Goal: Task Accomplishment & Management: Use online tool/utility

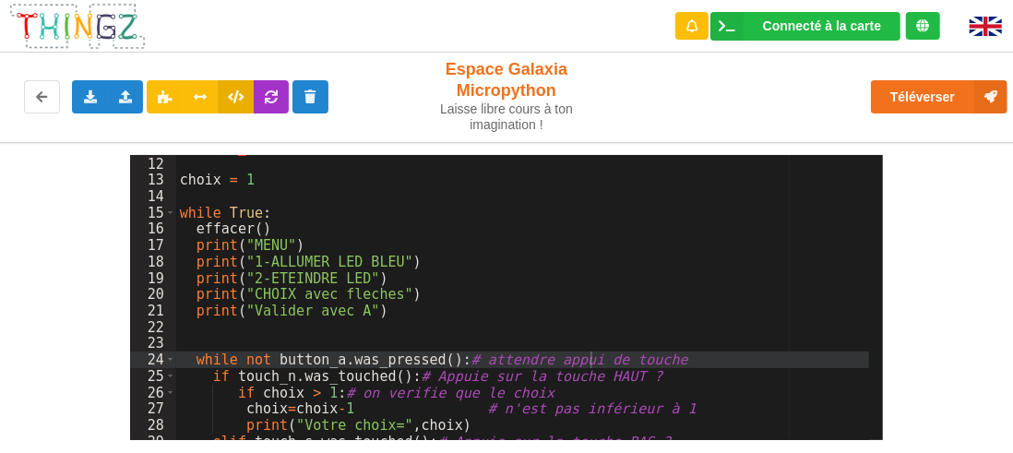
scroll to position [290, 0]
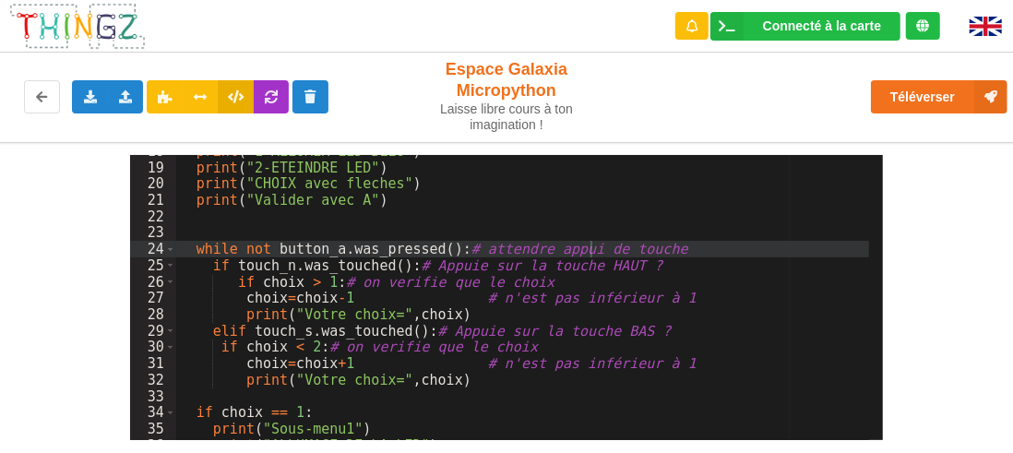
click at [673, 245] on div "print ( "1-ALLUMER LED BLEU" ) print ( "2-ETEINDRE LED" ) print ( "CHOIX avec f…" at bounding box center [523, 302] width 694 height 318
click at [594, 248] on div "print ( "1-ALLUMER LED BLEU" ) print ( "2-ETEINDRE LED" ) print ( "CHOIX avec f…" at bounding box center [523, 302] width 694 height 318
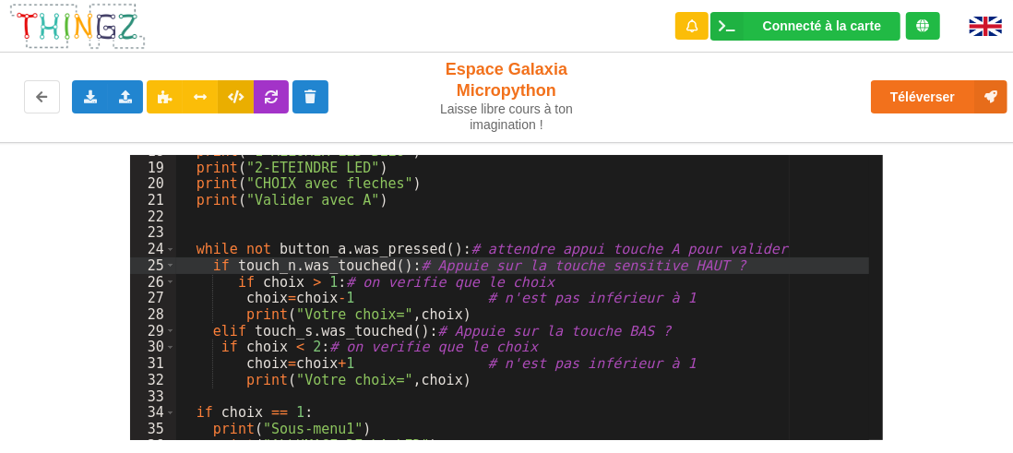
click at [639, 326] on div "print ( "1-ALLUMER LED BLEU" ) print ( "2-ETEINDRE LED" ) print ( "CHOIX avec f…" at bounding box center [523, 302] width 694 height 318
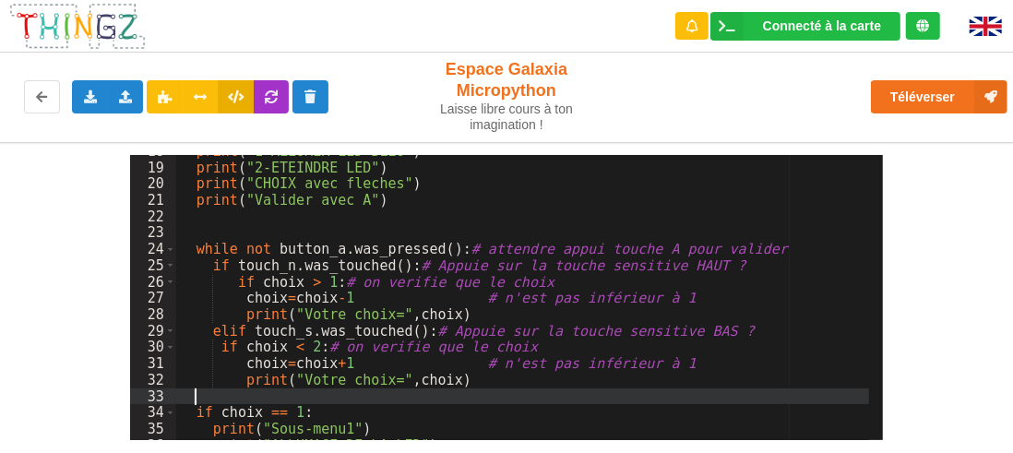
click at [730, 399] on div "print ( "1-ALLUMER LED BLEU" ) print ( "2-ETEINDRE LED" ) print ( "CHOIX avec f…" at bounding box center [523, 302] width 694 height 318
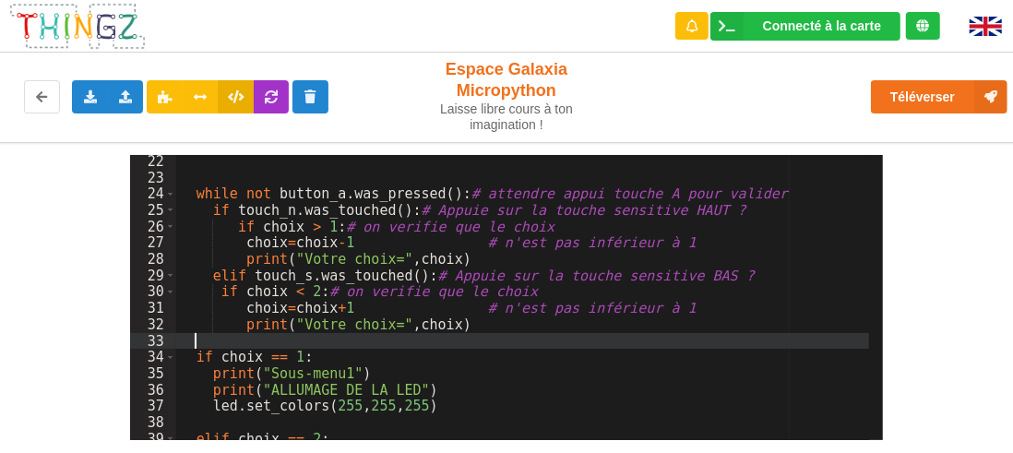
scroll to position [401, 0]
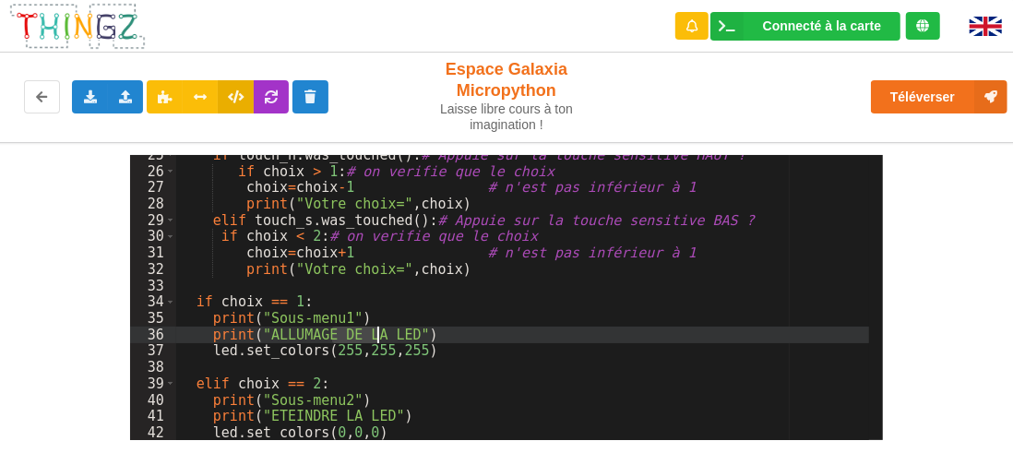
drag, startPoint x: 332, startPoint y: 330, endPoint x: 378, endPoint y: 335, distance: 46.4
click at [378, 335] on div "if touch_n . was_touched ( ) : # Appuie sur la touche sensitive HAUT ? if choix…" at bounding box center [523, 306] width 694 height 318
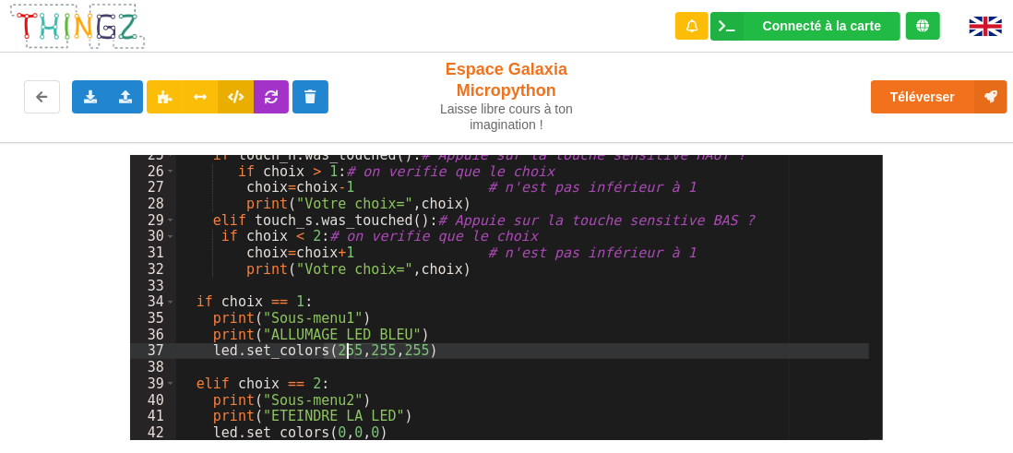
drag, startPoint x: 327, startPoint y: 349, endPoint x: 345, endPoint y: 348, distance: 18.5
click at [345, 348] on div "if touch_n . was_touched ( ) : # Appuie sur la touche sensitive HAUT ? if choix…" at bounding box center [523, 306] width 694 height 318
drag, startPoint x: 343, startPoint y: 349, endPoint x: 361, endPoint y: 354, distance: 18.4
click at [361, 354] on div "if touch_n . was_touched ( ) : # Appuie sur la touche sensitive HAUT ? if choix…" at bounding box center [523, 306] width 694 height 318
click at [438, 361] on div "if touch_n . was_touched ( ) : # Appuie sur la touche sensitive HAUT ? if choix…" at bounding box center [523, 306] width 694 height 318
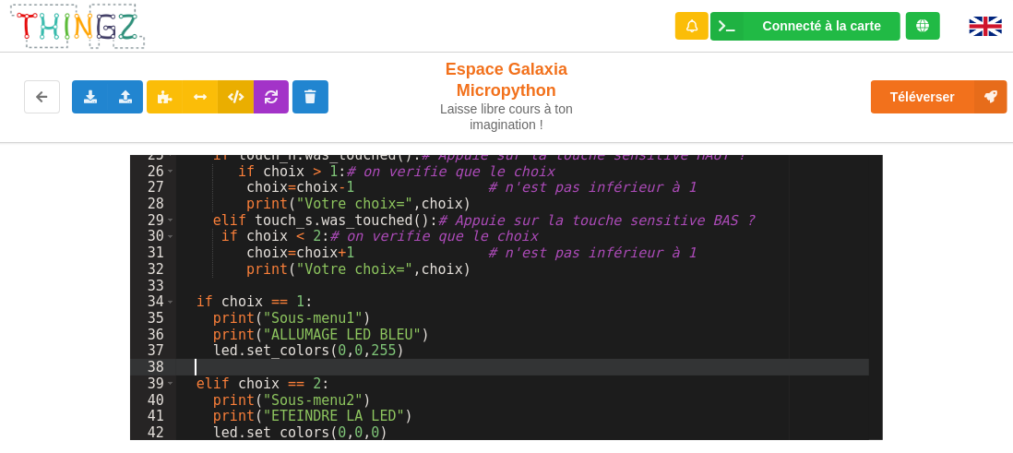
click at [467, 412] on div "if touch_n . was_touched ( ) : # Appuie sur la touche sensitive HAUT ? if choix…" at bounding box center [523, 306] width 694 height 318
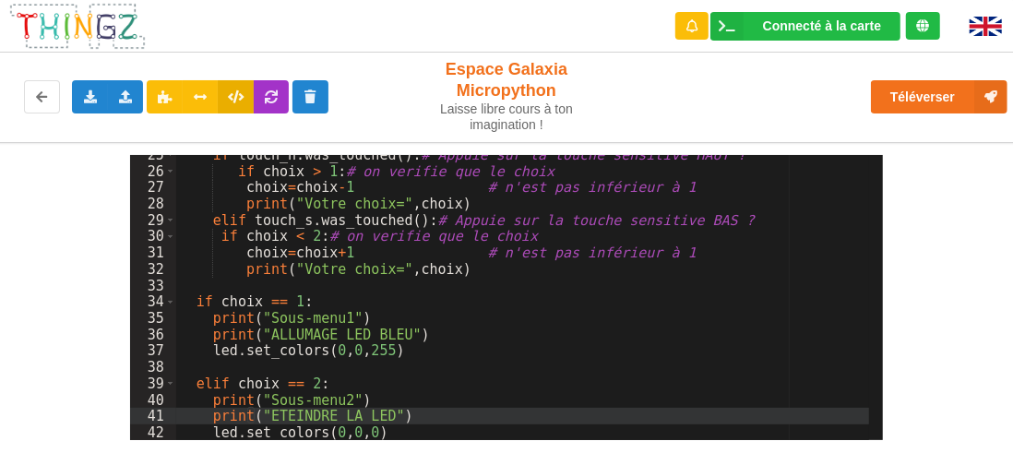
click at [489, 356] on div "if touch_n . was_touched ( ) : # Appuie sur la touche sensitive HAUT ? if choix…" at bounding box center [523, 306] width 694 height 318
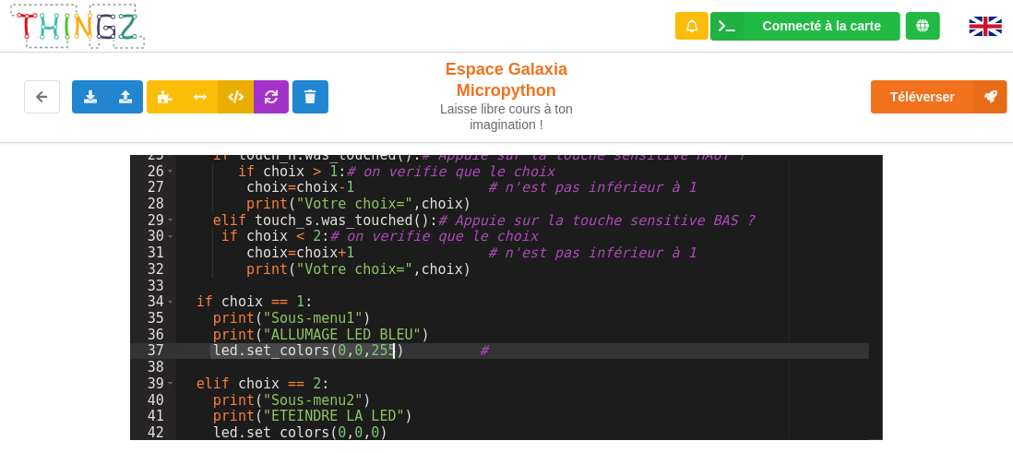
drag, startPoint x: 211, startPoint y: 350, endPoint x: 389, endPoint y: 354, distance: 178.2
click at [389, 354] on div "if touch_n . was_touched ( ) : # Appuie sur la touche sensitive HAUT ? if choix…" at bounding box center [523, 306] width 694 height 318
click at [489, 353] on div "if touch_n . was_touched ( ) : # Appuie sur la touche sensitive HAUT ? if choix…" at bounding box center [523, 306] width 694 height 318
click at [592, 349] on div "if touch_n . was_touched ( ) : # Appuie sur la touche sensitive HAUT ? if choix…" at bounding box center [523, 306] width 694 height 318
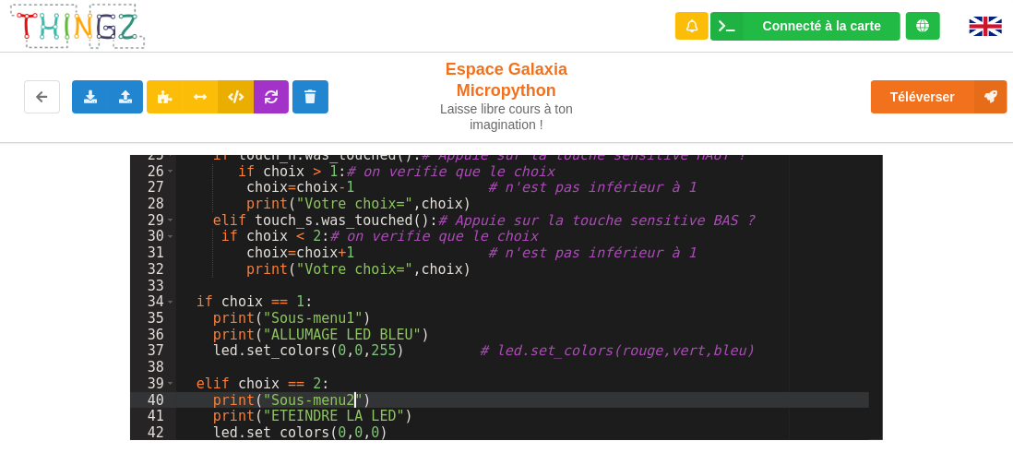
click at [541, 393] on div "if touch_n . was_touched ( ) : # Appuie sur la touche sensitive HAUT ? if choix…" at bounding box center [523, 306] width 694 height 318
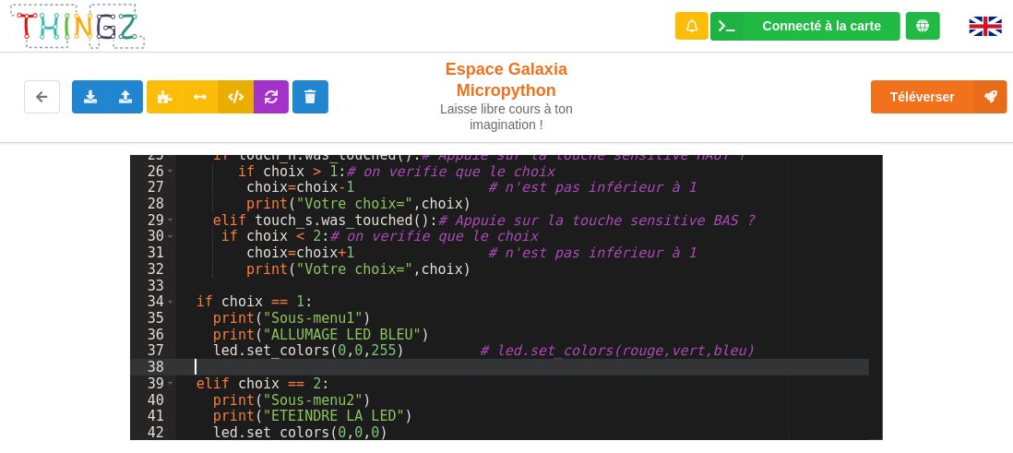
click at [744, 368] on div "if touch_n . was_touched ( ) : # Appuie sur la touche sensitive HAUT ? if choix…" at bounding box center [523, 306] width 694 height 318
click at [487, 406] on div "if touch_n . was_touched ( ) : # Appuie sur la touche sensitive HAUT ? if choix…" at bounding box center [523, 306] width 694 height 318
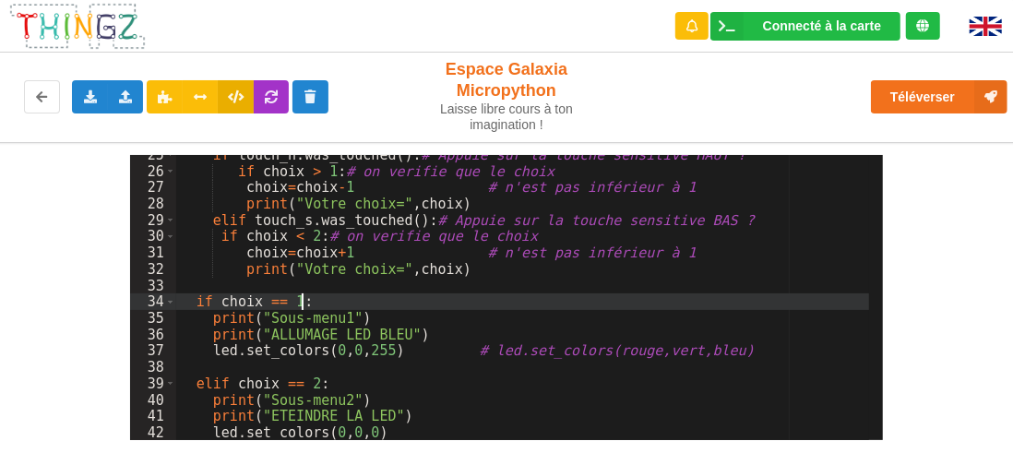
click at [515, 304] on div "if touch_n . was_touched ( ) : # Appuie sur la touche sensitive HAUT ? if choix…" at bounding box center [523, 306] width 694 height 318
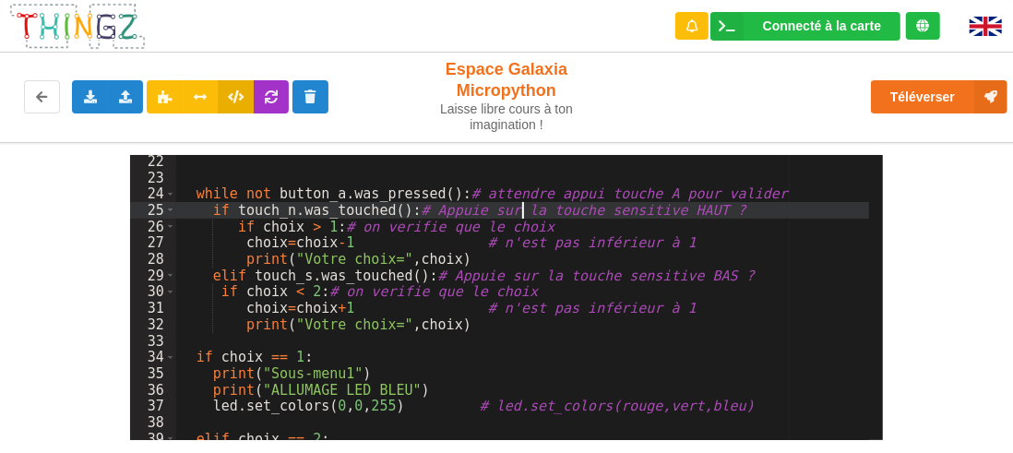
click at [521, 210] on div "while not button_a . was_pressed ( ) : # attendre appui touche A pour valider i…" at bounding box center [523, 312] width 694 height 318
click at [561, 210] on div "while not button_a . was_pressed ( ) : # attendre appui touche A pour valider i…" at bounding box center [523, 312] width 694 height 318
drag, startPoint x: 677, startPoint y: 211, endPoint x: 858, endPoint y: 215, distance: 180.9
click at [858, 215] on div "while not button_a . was_pressed ( ) : # attendre appui touche A pour valider i…" at bounding box center [523, 312] width 694 height 318
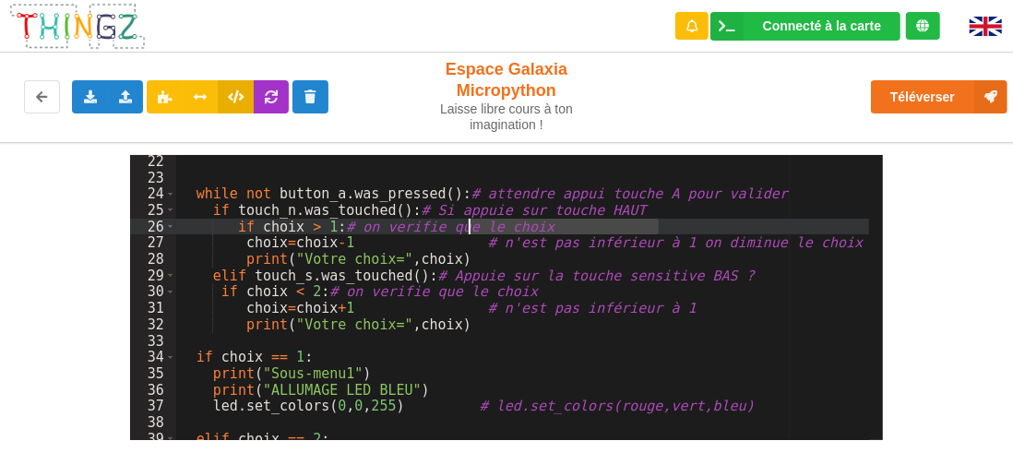
drag, startPoint x: 657, startPoint y: 227, endPoint x: 473, endPoint y: 231, distance: 184.6
click at [473, 231] on div "while not button_a . was_pressed ( ) : # attendre appui touche A pour valider i…" at bounding box center [523, 312] width 694 height 318
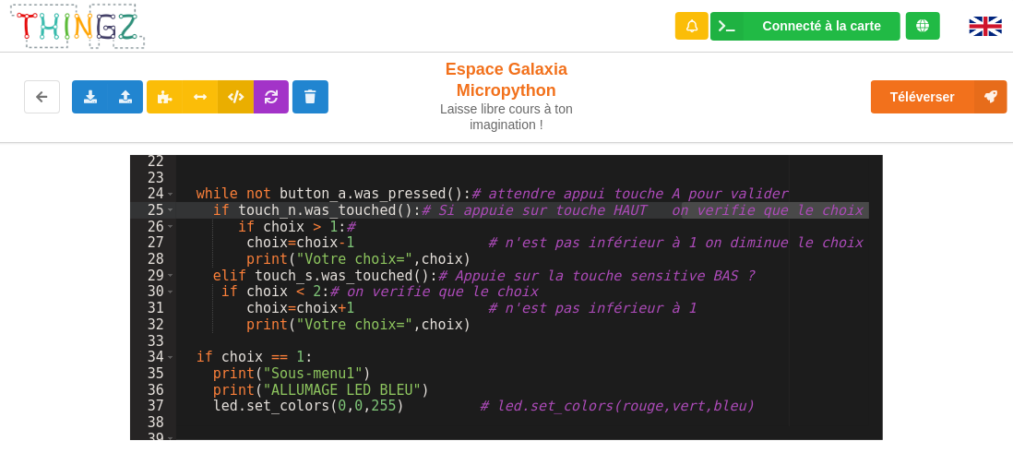
click at [673, 211] on div "while not button_a . was_pressed ( ) : # attendre appui touche A pour valider i…" at bounding box center [526, 305] width 700 height 305
drag, startPoint x: 677, startPoint y: 212, endPoint x: 852, endPoint y: 208, distance: 175.4
click at [852, 208] on div "while not button_a . was_pressed ( ) : # attendre appui touche A pour valider i…" at bounding box center [523, 312] width 694 height 318
click at [481, 223] on div "while not button_a . was_pressed ( ) : # attendre appui touche A pour valider i…" at bounding box center [523, 312] width 694 height 318
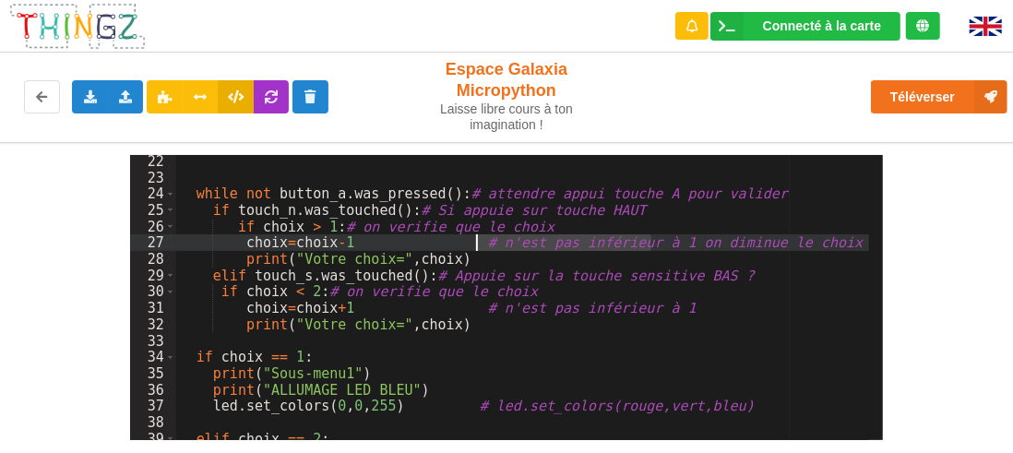
drag, startPoint x: 650, startPoint y: 242, endPoint x: 477, endPoint y: 248, distance: 172.7
click at [477, 248] on div "while not button_a . was_pressed ( ) : # attendre appui touche A pour valider i…" at bounding box center [523, 312] width 694 height 318
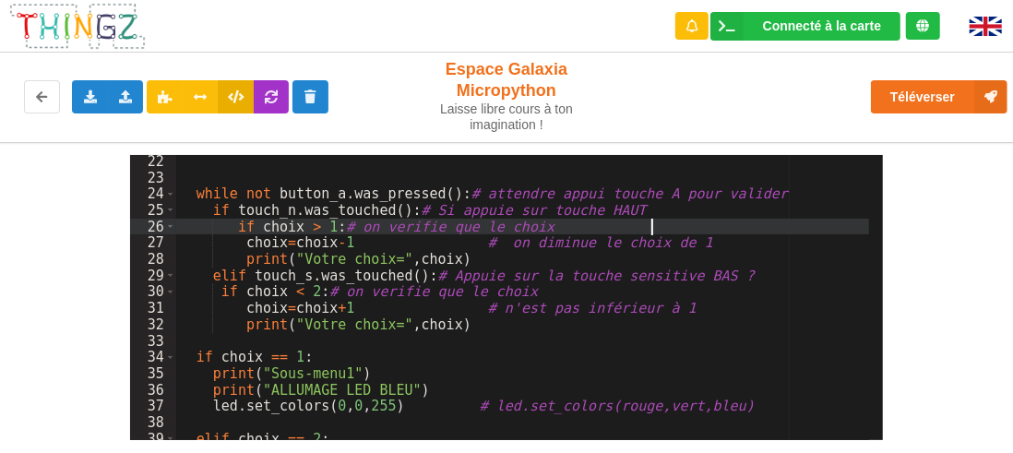
click at [670, 228] on div "while not button_a . was_pressed ( ) : # attendre appui touche A pour valider i…" at bounding box center [523, 312] width 694 height 318
click at [569, 240] on div "while not button_a . was_pressed ( ) : # attendre appui touche A pour valider i…" at bounding box center [523, 312] width 694 height 318
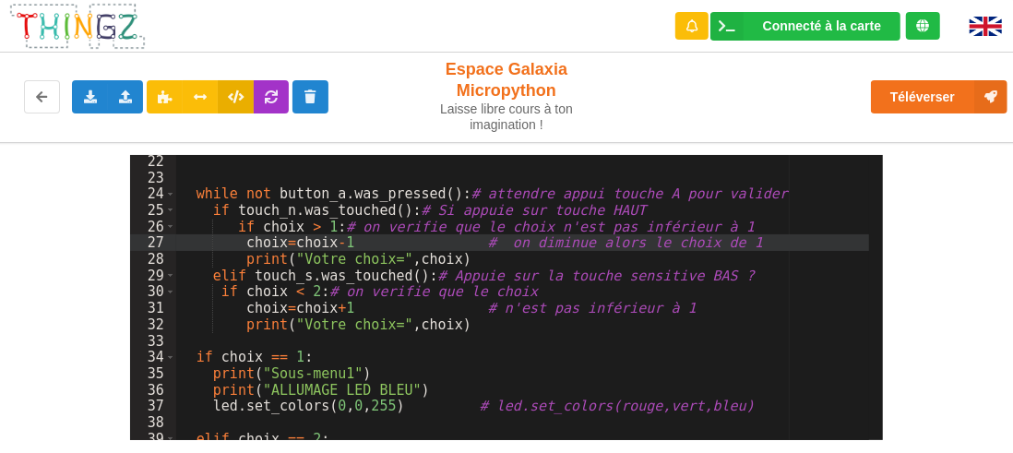
scroll to position [401, 0]
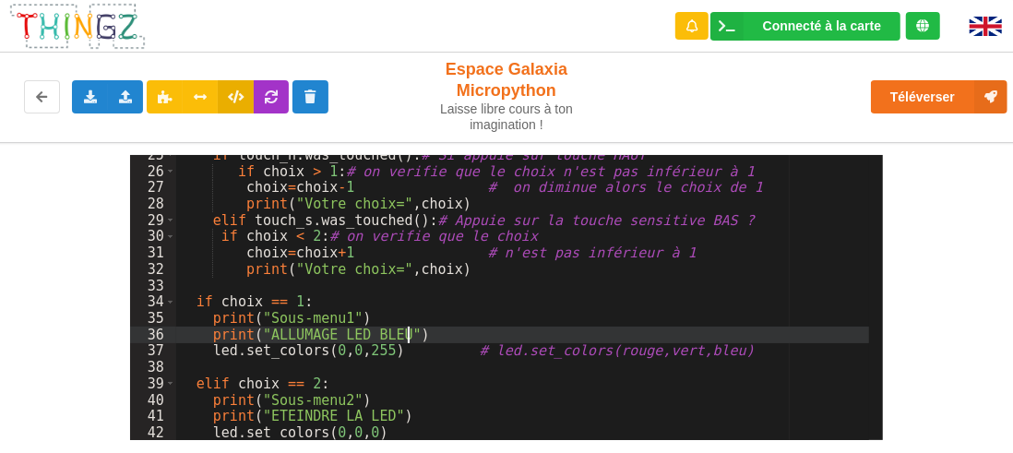
click at [466, 327] on div "if touch_n . was_touched ( ) : # Si appuie sur touche HAUT if choix > 1 : # on …" at bounding box center [523, 306] width 694 height 318
click at [473, 308] on div "if touch_n . was_touched ( ) : # Si appuie sur touche HAUT if choix > 1 : # on …" at bounding box center [523, 306] width 694 height 318
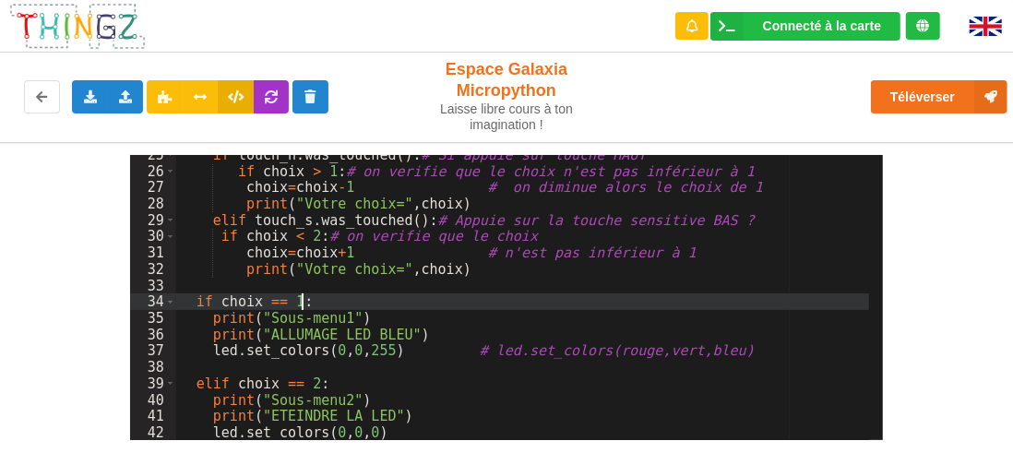
click at [461, 335] on div "if touch_n . was_touched ( ) : # Si appuie sur touche HAUT if choix > 1 : # on …" at bounding box center [523, 306] width 694 height 318
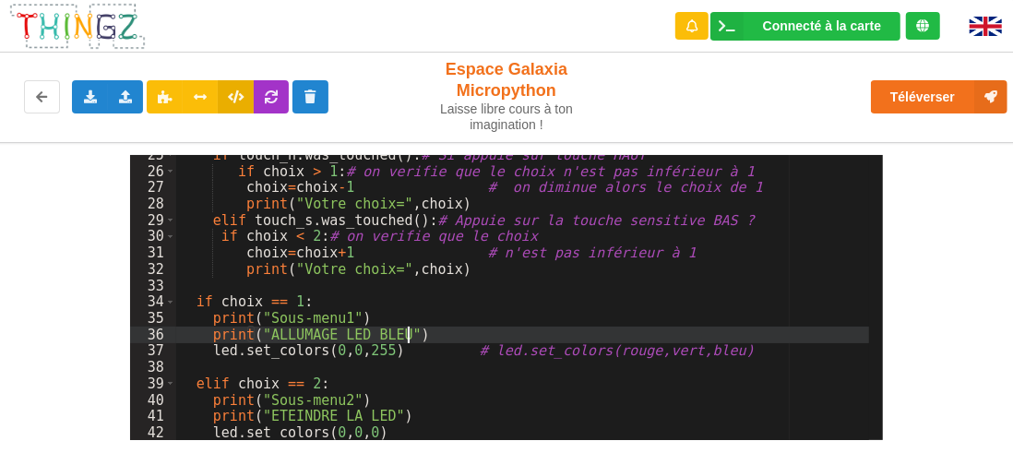
click at [721, 352] on div "if touch_n . was_touched ( ) : # Si appuie sur touche HAUT if choix > 1 : # on …" at bounding box center [523, 306] width 694 height 318
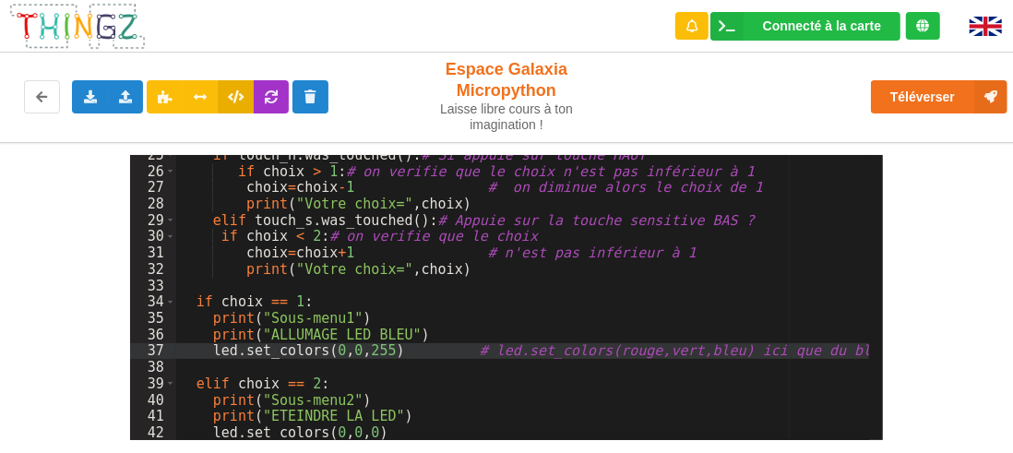
click at [765, 312] on div "if touch_n . was_touched ( ) : # Si appuie sur touche HAUT if choix > 1 : # on …" at bounding box center [523, 306] width 694 height 318
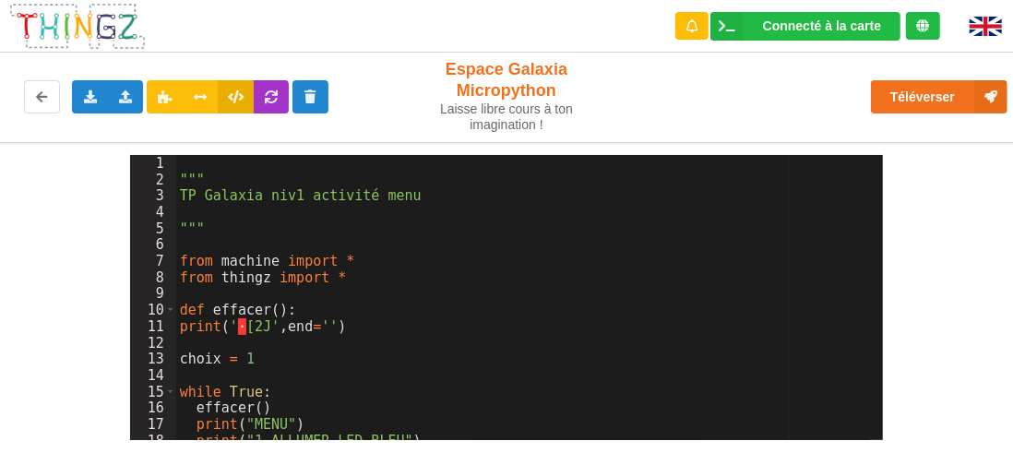
scroll to position [55, 0]
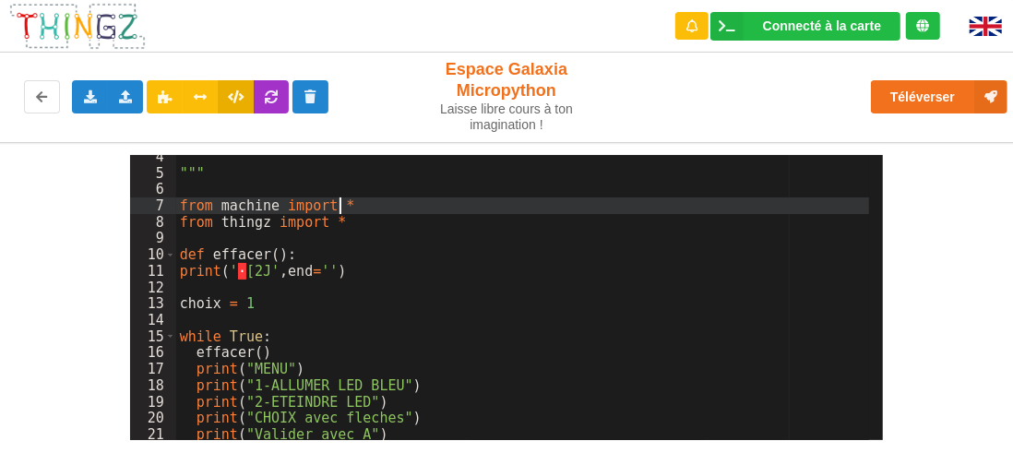
click at [507, 204] on div """" from machine import * from thingz import * def effacer ( ) : print ( ' · [2…" at bounding box center [523, 308] width 694 height 318
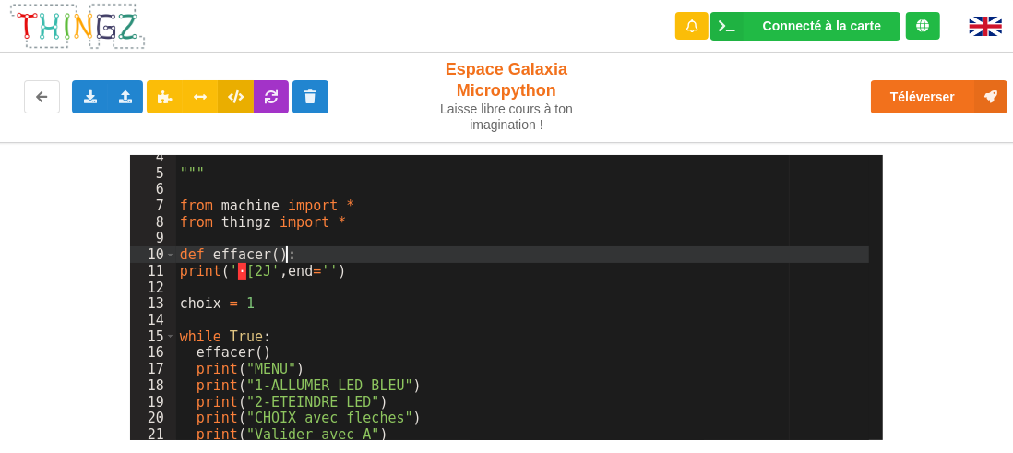
click at [385, 257] on div """" from machine import * from thingz import * def effacer ( ) : print ( ' · [2…" at bounding box center [523, 308] width 694 height 318
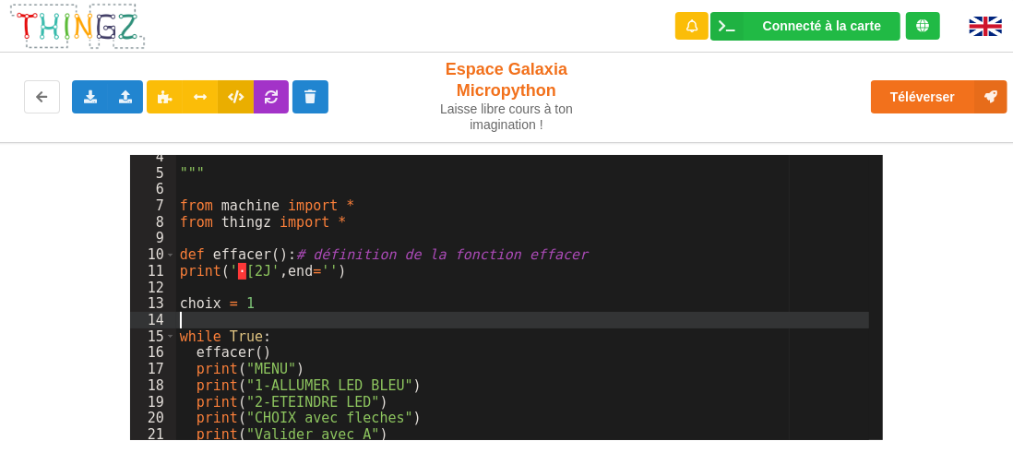
click at [521, 326] on div """" from machine import * from thingz import * def effacer ( ) : # définition d…" at bounding box center [523, 308] width 694 height 318
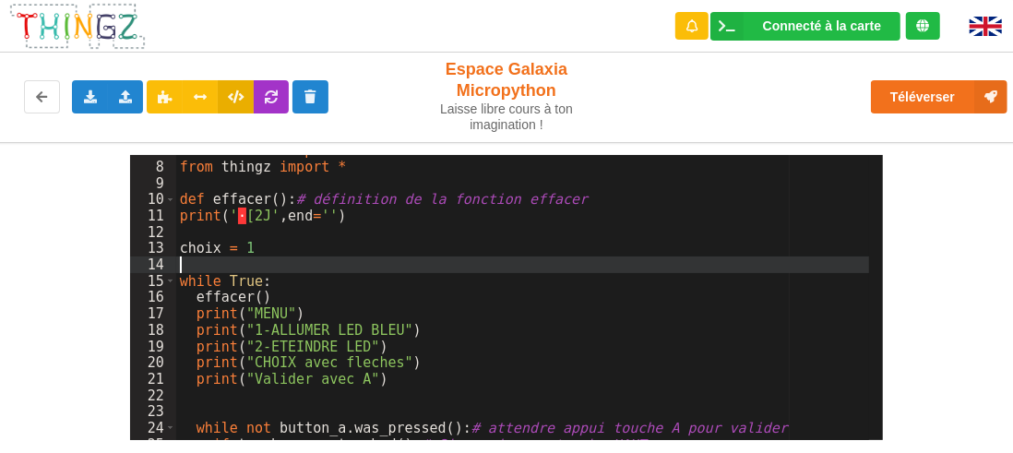
scroll to position [111, 0]
click at [488, 247] on div "from machine import * from thingz import * def effacer ( ) : # définition de la…" at bounding box center [523, 301] width 694 height 318
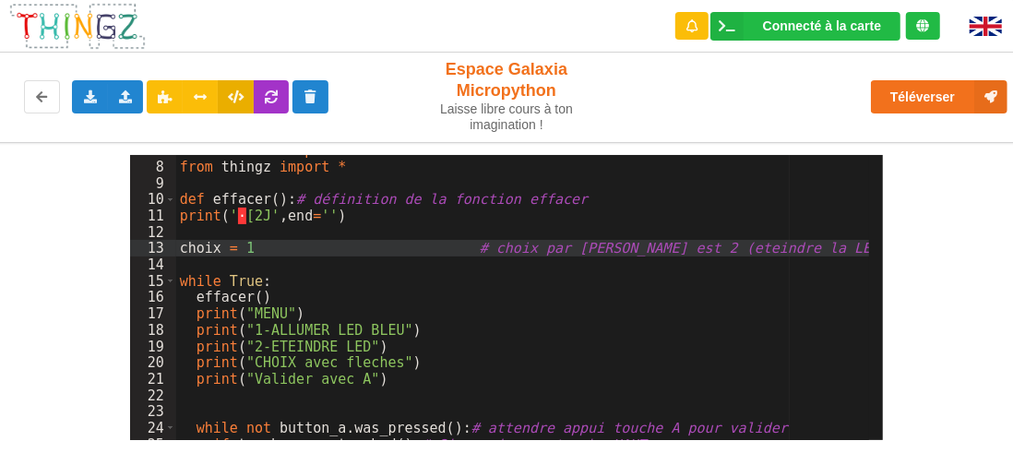
click at [342, 281] on div "from machine import * from thingz import * def effacer ( ) : # définition de la…" at bounding box center [523, 301] width 694 height 318
drag, startPoint x: 240, startPoint y: 246, endPoint x: 251, endPoint y: 246, distance: 11.1
click at [248, 246] on div "from machine import * from thingz import * def effacer ( ) : # définition de la…" at bounding box center [523, 301] width 694 height 318
click at [658, 291] on div "from machine import * from thingz import * def effacer ( ) : # définition de la…" at bounding box center [523, 301] width 694 height 318
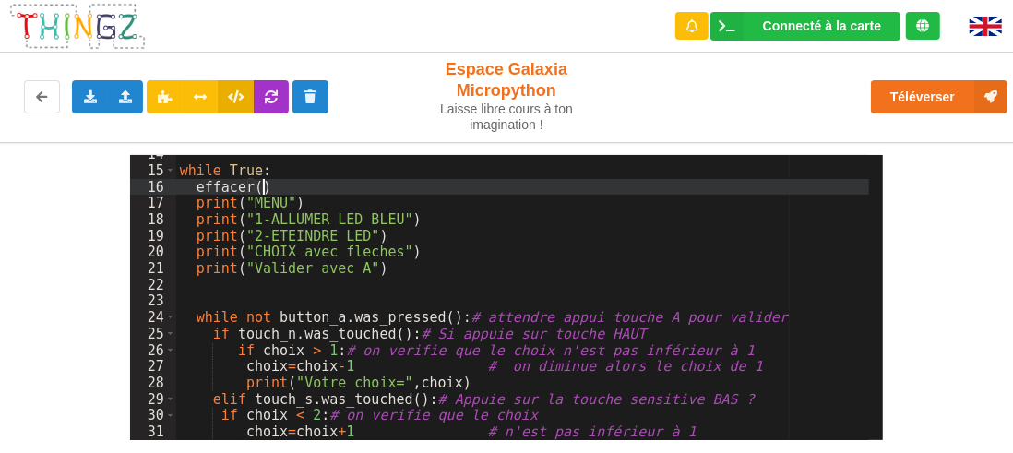
scroll to position [277, 0]
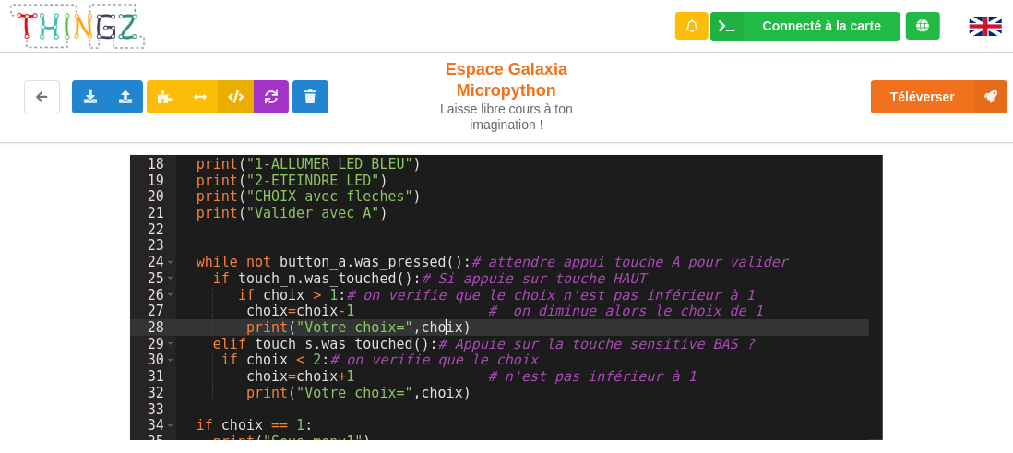
drag, startPoint x: 463, startPoint y: 328, endPoint x: 477, endPoint y: 329, distance: 14.0
click at [465, 327] on div "print ( "MENU" ) print ( "1-ALLUMER LED BLEU" ) print ( "2-ETEINDRE LED" ) prin…" at bounding box center [523, 298] width 694 height 318
click at [613, 375] on div "print ( "MENU" ) print ( "1-ALLUMER LED BLEU" ) print ( "2-ETEINDRE LED" ) prin…" at bounding box center [523, 298] width 694 height 318
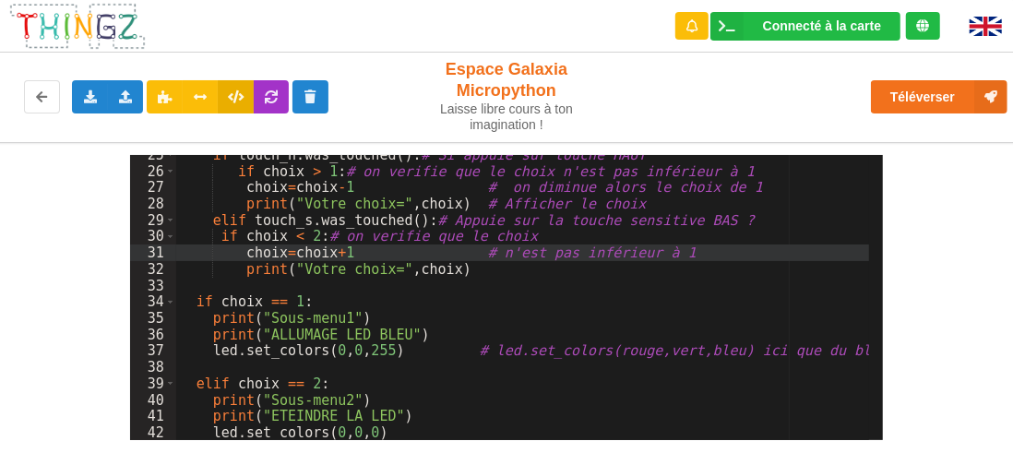
scroll to position [290, 0]
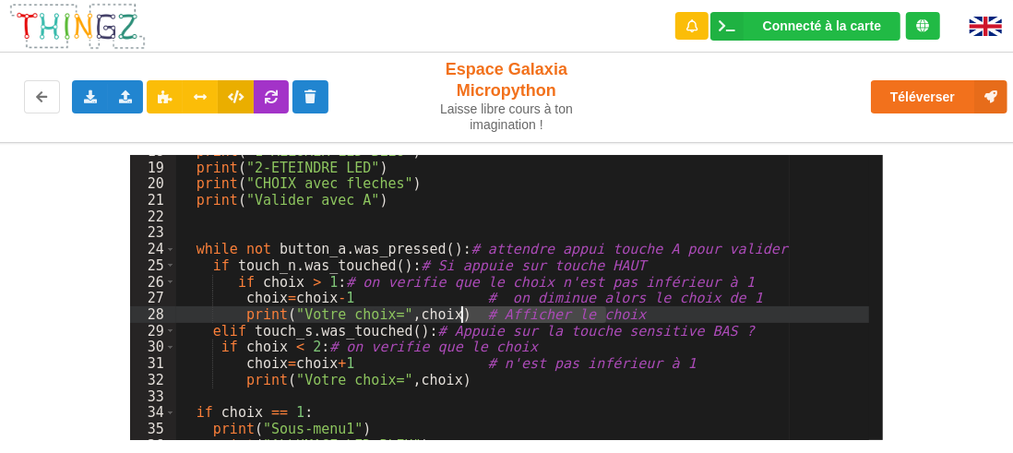
drag, startPoint x: 611, startPoint y: 313, endPoint x: 467, endPoint y: 323, distance: 144.3
click at [461, 318] on div "print ( "1-ALLUMER LED BLEU" ) print ( "2-ETEINDRE LED" ) print ( "CHOIX avec f…" at bounding box center [523, 302] width 694 height 318
drag, startPoint x: 605, startPoint y: 314, endPoint x: 460, endPoint y: 316, distance: 145.8
click at [460, 316] on div "print ( "1-ALLUMER LED BLEU" ) print ( "2-ETEINDRE LED" ) print ( "CHOIX avec f…" at bounding box center [523, 302] width 694 height 318
click at [478, 387] on div "print ( "1-ALLUMER LED BLEU" ) print ( "2-ETEINDRE LED" ) print ( "CHOIX avec f…" at bounding box center [523, 302] width 694 height 318
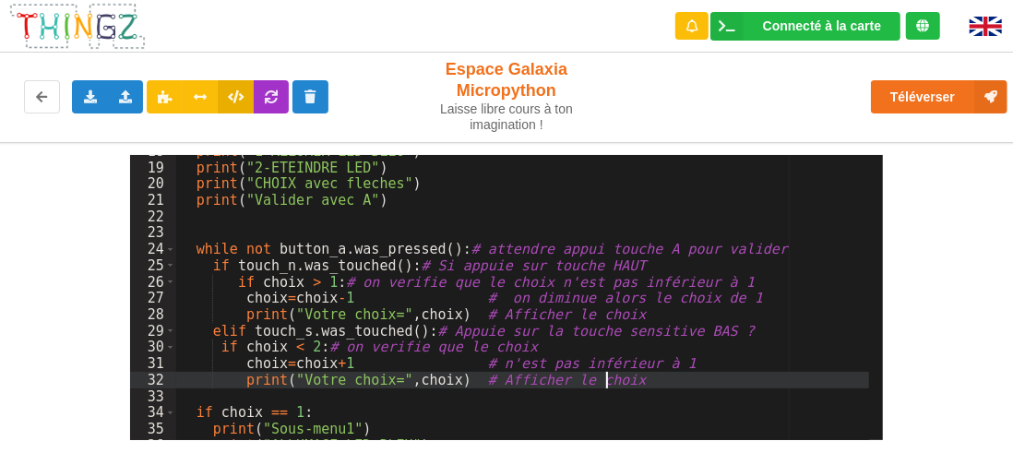
click at [690, 424] on div "print ( "1-ALLUMER LED BLEU" ) print ( "2-ETEINDRE LED" ) print ( "CHOIX avec f…" at bounding box center [523, 302] width 694 height 318
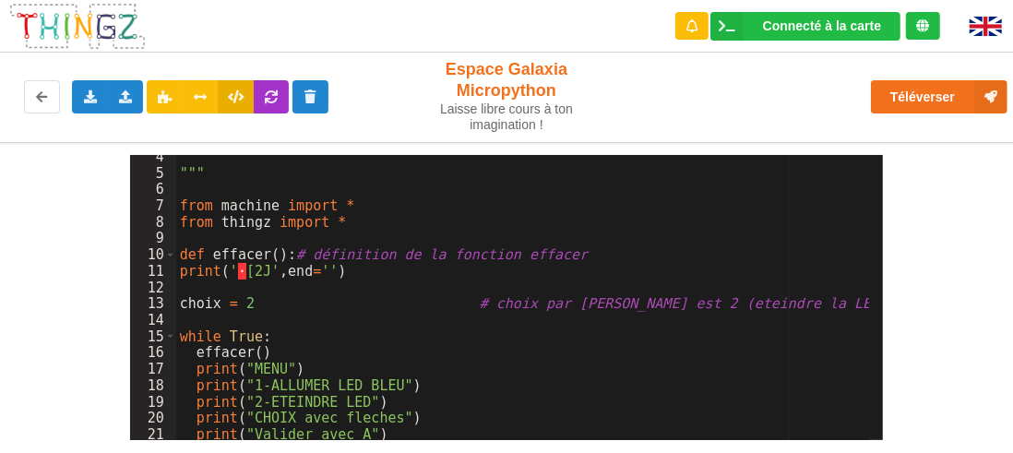
scroll to position [111, 0]
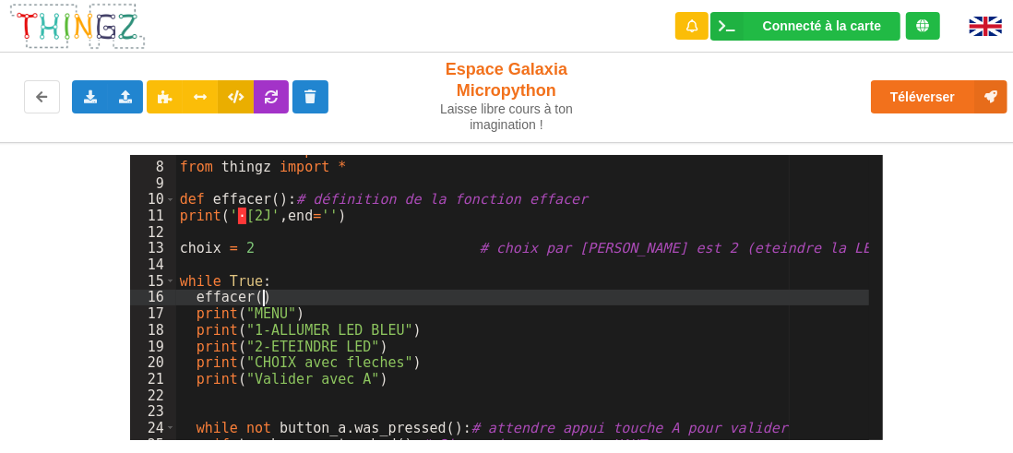
click at [454, 293] on div "from machine import * from thingz import * def effacer ( ) : # définition de la…" at bounding box center [523, 301] width 694 height 318
click at [466, 282] on div "from machine import * from thingz import * def effacer ( ) : # définition de la…" at bounding box center [523, 301] width 694 height 318
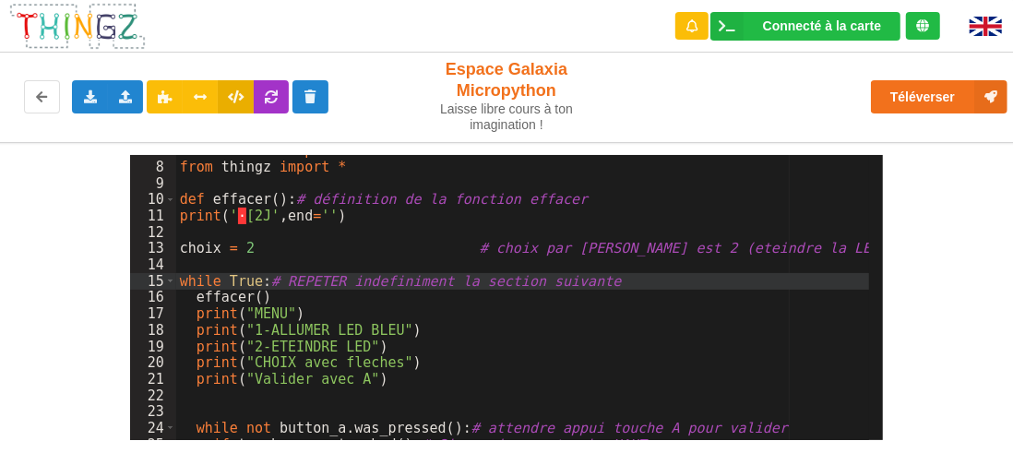
click at [585, 389] on div "from machine import * from thingz import * def effacer ( ) : # définition de la…" at bounding box center [523, 301] width 694 height 318
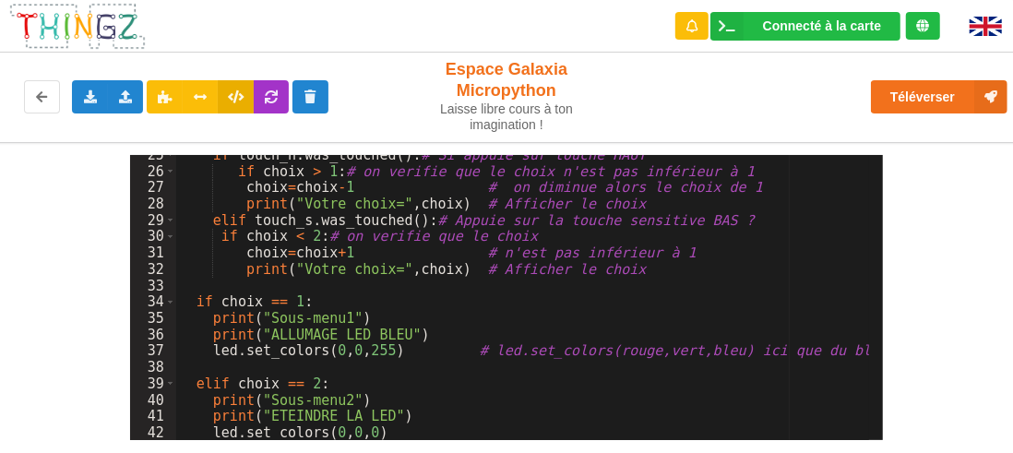
scroll to position [401, 0]
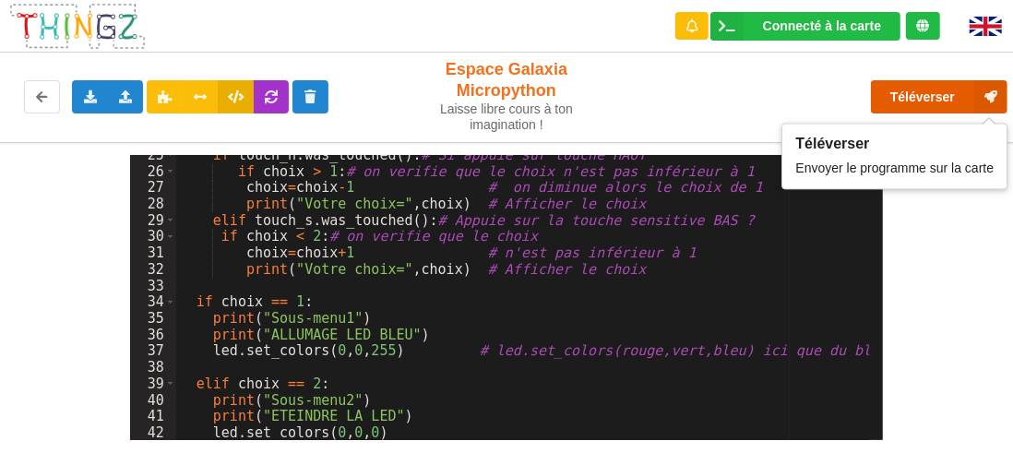
click at [927, 96] on button "Téléverser" at bounding box center [939, 96] width 137 height 33
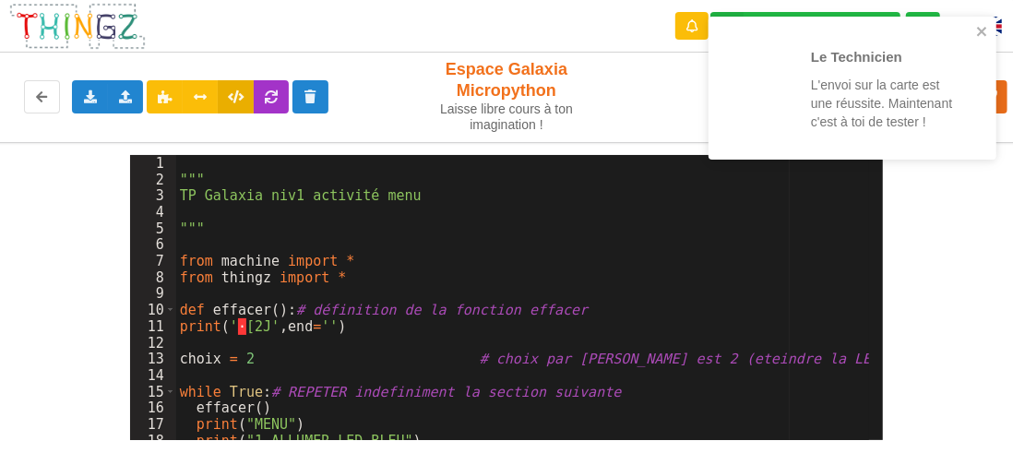
scroll to position [0, 0]
click at [218, 162] on div """" TP Galaxia niv1 activité menu """ from machine import * from thingz import …" at bounding box center [523, 314] width 694 height 318
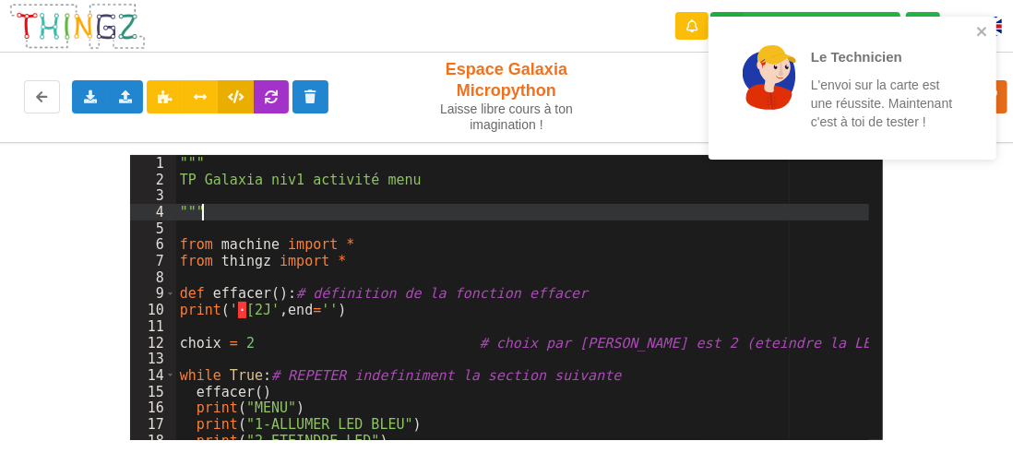
click at [267, 211] on div """" TP Galaxia niv1 activité menu """ from machine import * from thingz import …" at bounding box center [523, 314] width 694 height 318
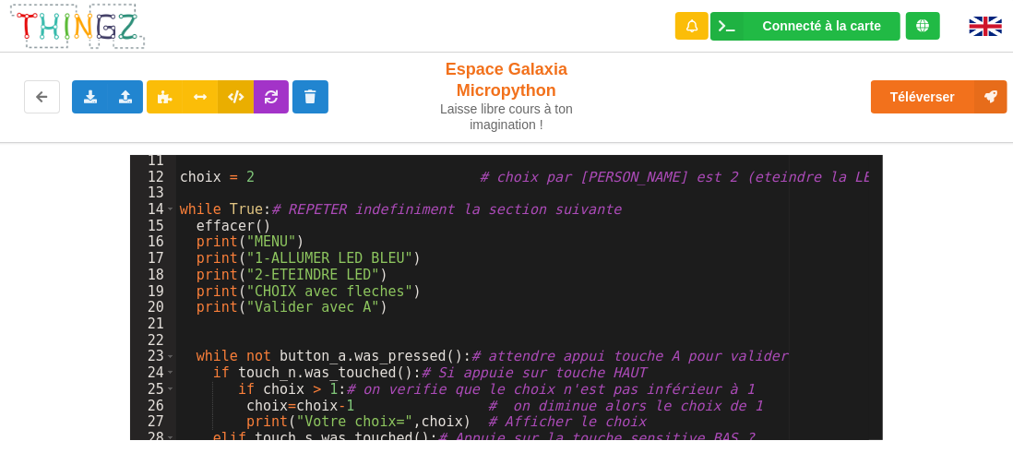
scroll to position [111, 0]
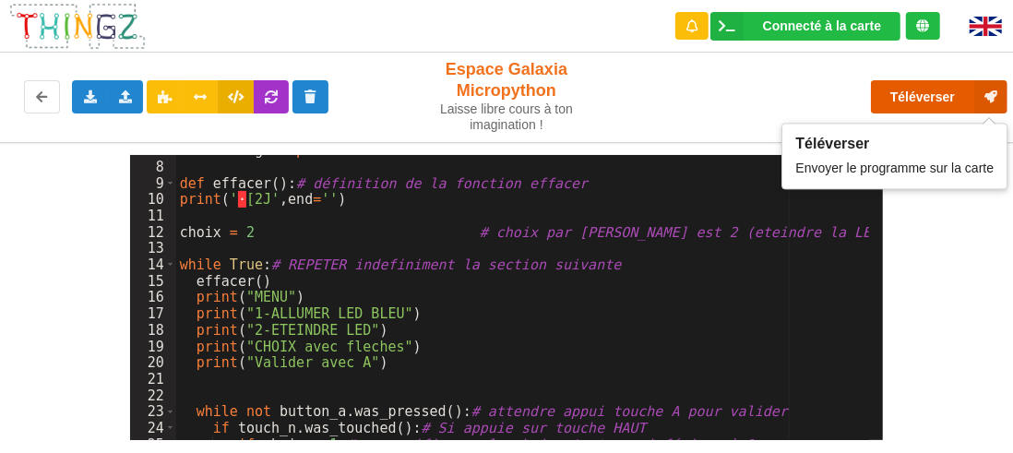
click at [922, 93] on button "Téléverser" at bounding box center [939, 96] width 137 height 33
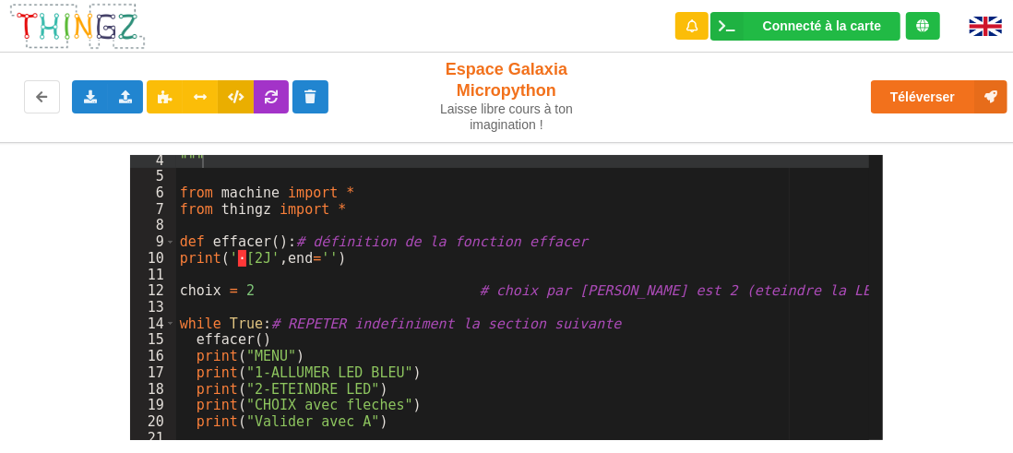
scroll to position [0, 0]
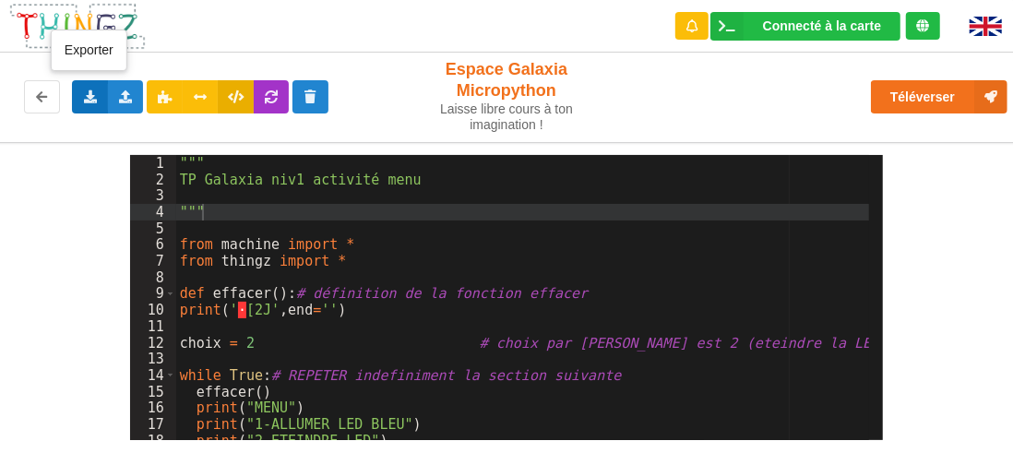
click at [100, 94] on div "Exporter l'assemblage de blocs Exporter le code Python" at bounding box center [90, 96] width 36 height 33
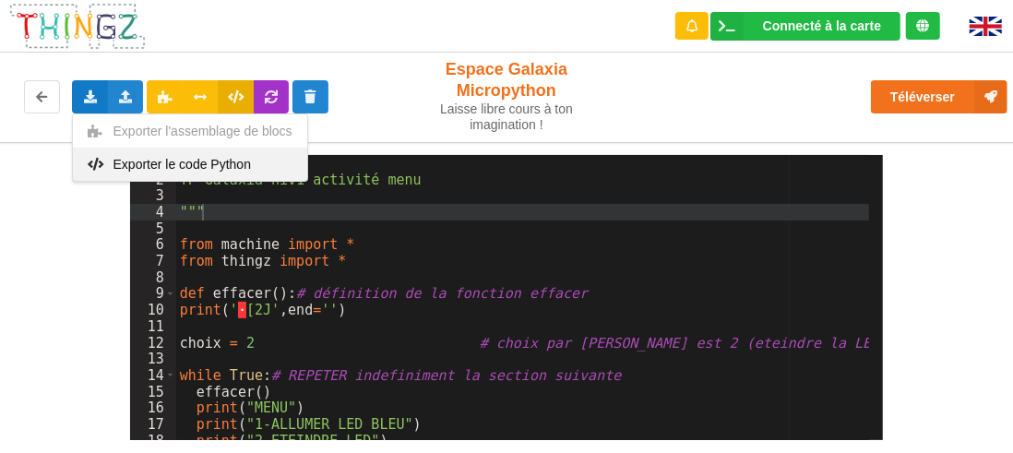
click at [175, 166] on span "Exporter le code Python" at bounding box center [183, 164] width 138 height 15
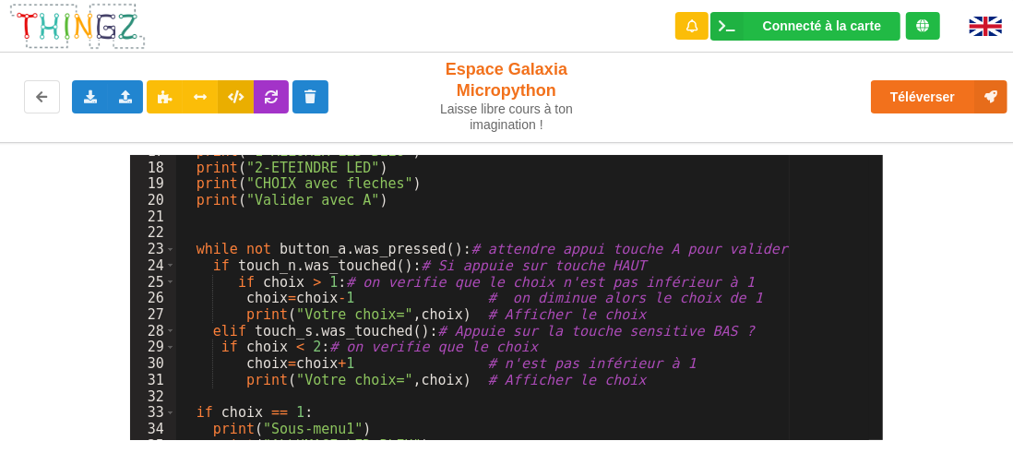
scroll to position [273, 0]
click at [667, 345] on div "print ( "1-ALLUMER LED BLEU" ) print ( "2-ETEINDRE LED" ) print ( "CHOIX avec f…" at bounding box center [523, 302] width 694 height 318
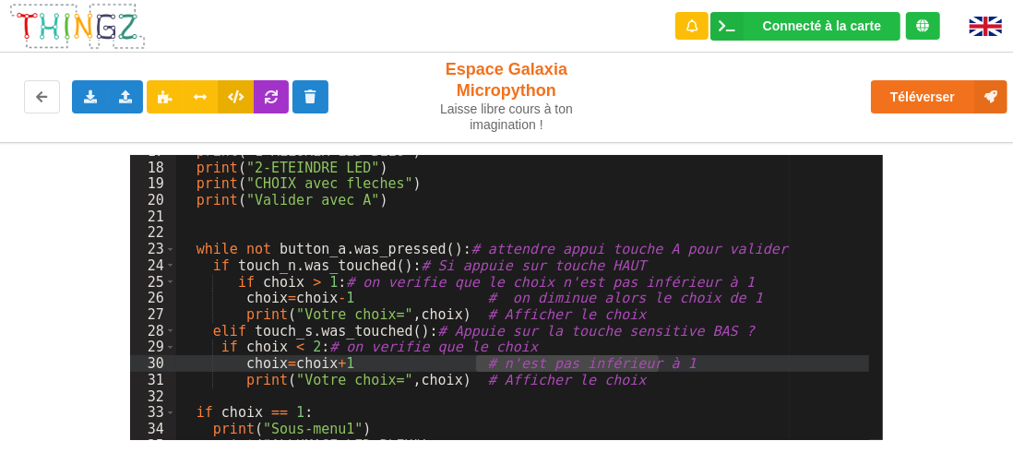
drag, startPoint x: 478, startPoint y: 363, endPoint x: 683, endPoint y: 367, distance: 204.9
click at [683, 367] on div "print ( "1-ALLUMER LED BLEU" ) print ( "2-ETEINDRE LED" ) print ( "CHOIX avec f…" at bounding box center [523, 302] width 694 height 318
click at [673, 345] on div "print ( "1-ALLUMER LED BLEU" ) print ( "2-ETEINDRE LED" ) print ( "CHOIX avec f…" at bounding box center [523, 302] width 694 height 318
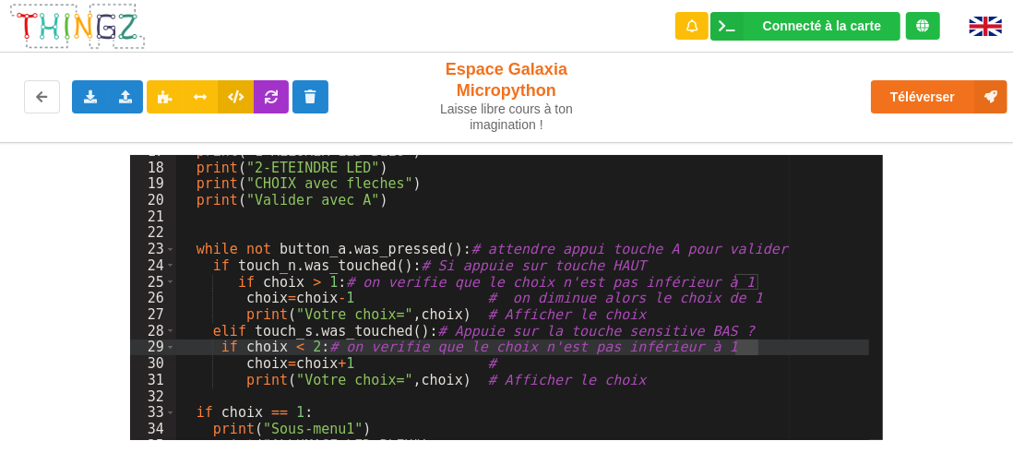
drag, startPoint x: 737, startPoint y: 346, endPoint x: 760, endPoint y: 348, distance: 22.2
click at [760, 348] on div "print ( "1-ALLUMER LED BLEU" ) print ( "2-ETEINDRE LED" ) print ( "CHOIX avec f…" at bounding box center [523, 302] width 694 height 318
click at [832, 341] on div "print ( "1-ALLUMER LED BLEU" ) print ( "2-ETEINDRE LED" ) print ( "CHOIX avec f…" at bounding box center [523, 302] width 694 height 318
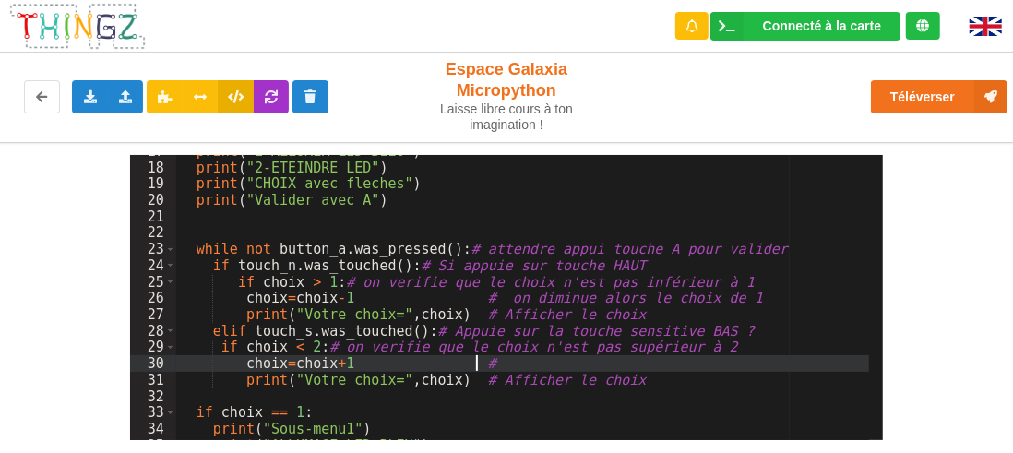
click at [561, 366] on div "print ( "1-ALLUMER LED BLEU" ) print ( "2-ETEINDRE LED" ) print ( "CHOIX avec f…" at bounding box center [523, 302] width 694 height 318
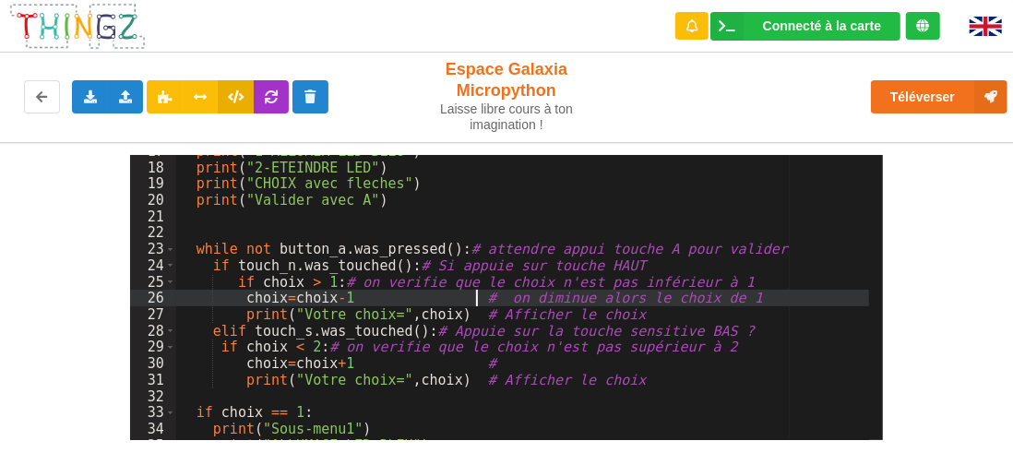
click at [478, 295] on div "print ( "1-ALLUMER LED BLEU" ) print ( "2-ETEINDRE LED" ) print ( "CHOIX avec f…" at bounding box center [523, 302] width 694 height 318
drag, startPoint x: 713, startPoint y: 297, endPoint x: 475, endPoint y: 293, distance: 238.2
click at [475, 293] on div "print ( "1-ALLUMER LED BLEU" ) print ( "2-ETEINDRE LED" ) print ( "CHOIX avec f…" at bounding box center [523, 302] width 694 height 318
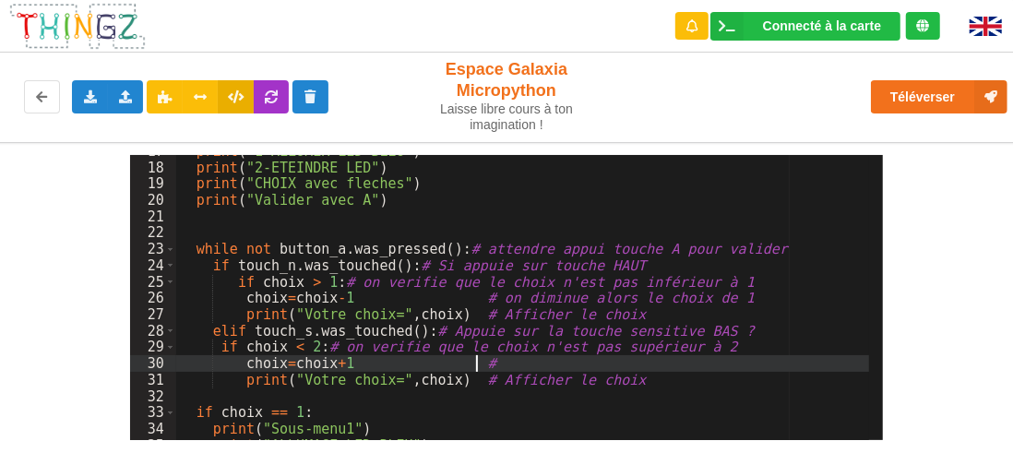
click at [486, 362] on div "print ( "1-ALLUMER LED BLEU" ) print ( "2-ETEINDRE LED" ) print ( "CHOIX avec f…" at bounding box center [523, 302] width 694 height 318
drag, startPoint x: 499, startPoint y: 365, endPoint x: 552, endPoint y: 363, distance: 52.7
click at [552, 363] on div "print ( "1-ALLUMER LED BLEU" ) print ( "2-ETEINDRE LED" ) print ( "CHOIX avec f…" at bounding box center [523, 302] width 694 height 318
click at [684, 403] on div "print ( "1-ALLUMER LED BLEU" ) print ( "2-ETEINDRE LED" ) print ( "CHOIX avec f…" at bounding box center [523, 302] width 694 height 318
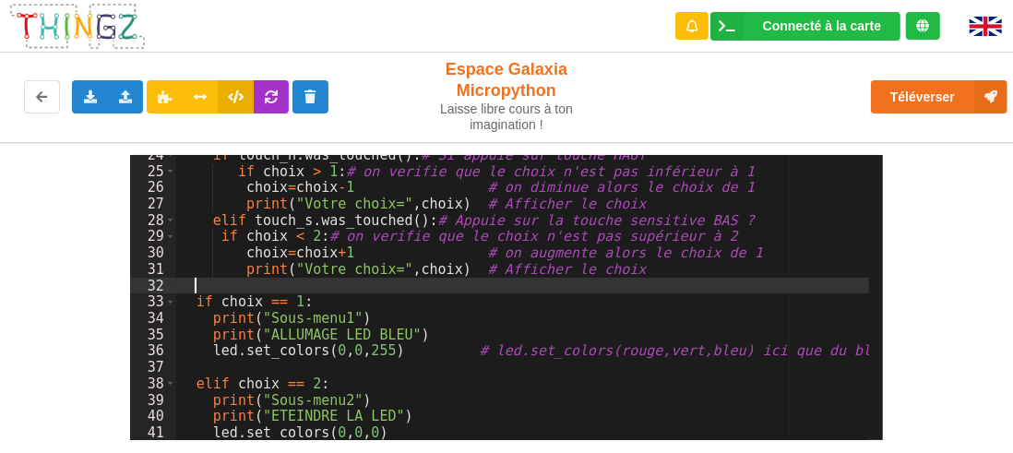
scroll to position [384, 0]
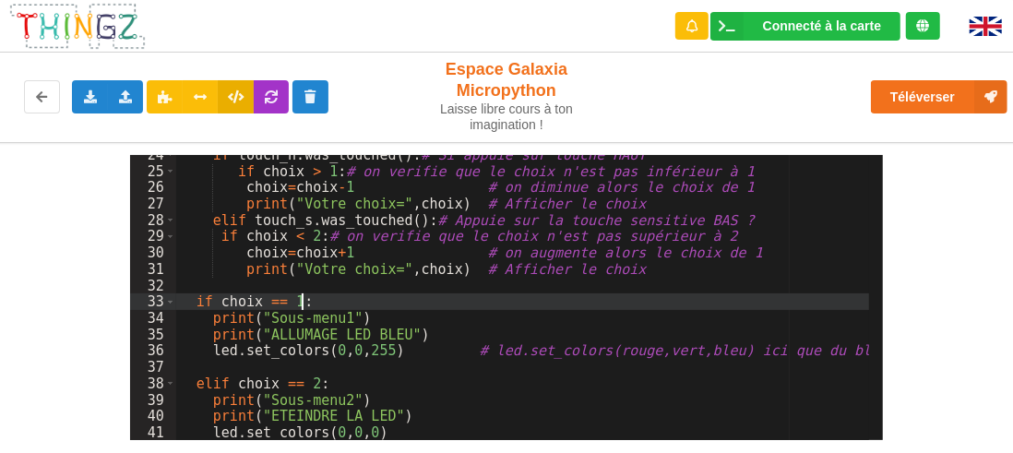
click at [463, 309] on div "if touch_n . was_touched ( ) : # Si appuie sur touche HAUT if choix > 1 : # on …" at bounding box center [523, 306] width 694 height 318
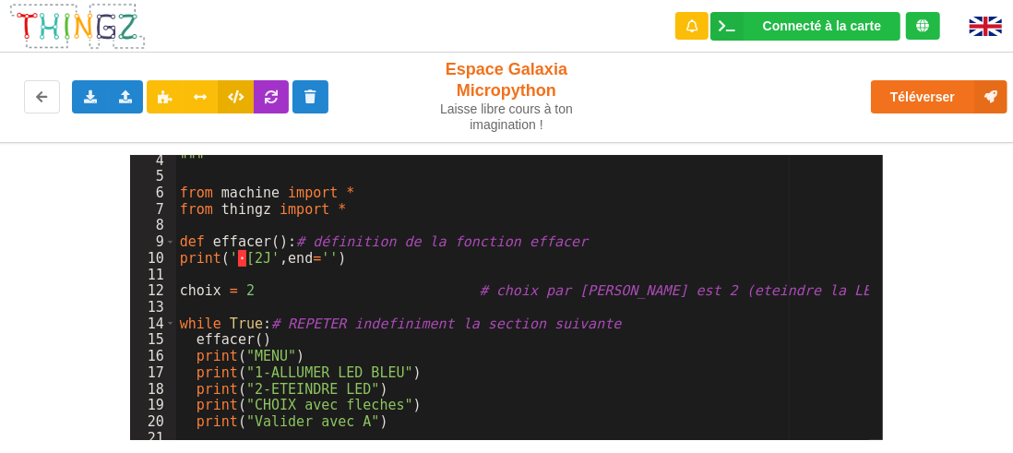
scroll to position [0, 0]
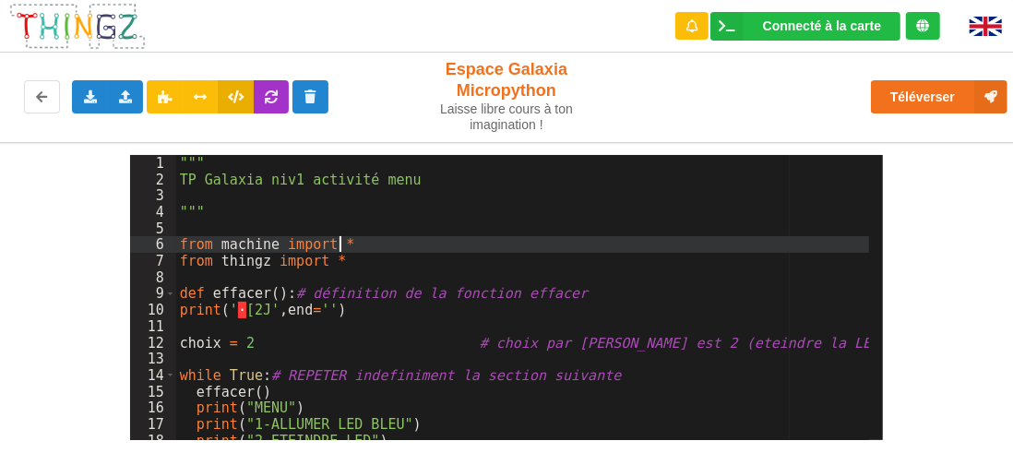
click at [451, 241] on div """" TP Galaxia niv1 activité menu """ from machine import * from thingz import …" at bounding box center [523, 314] width 694 height 318
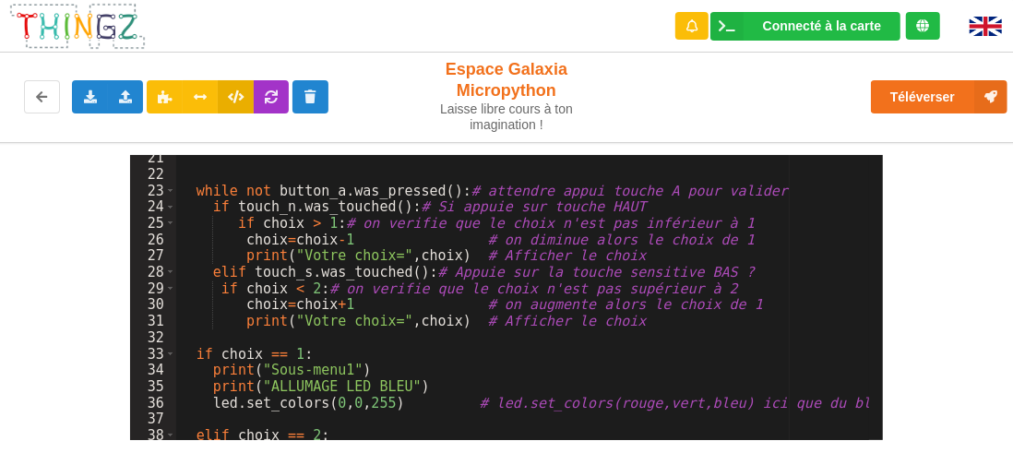
scroll to position [384, 0]
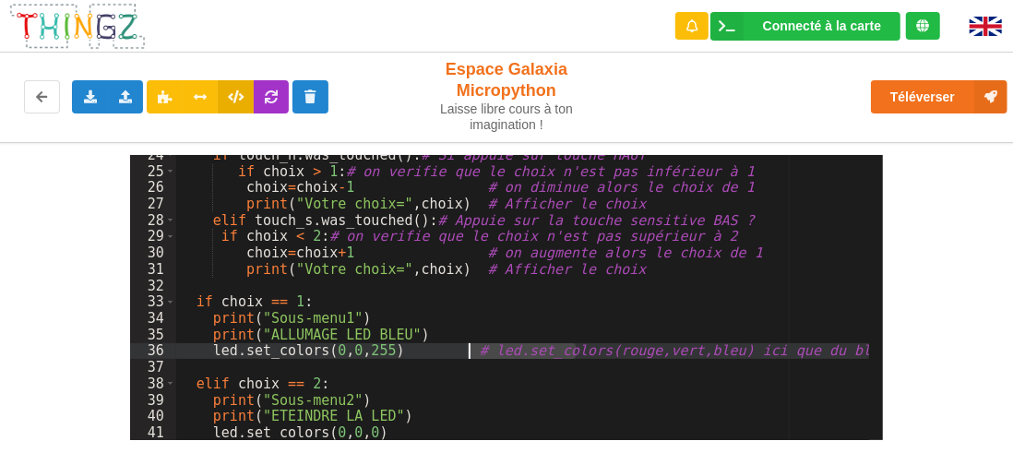
drag, startPoint x: 575, startPoint y: 349, endPoint x: 472, endPoint y: 343, distance: 103.5
click at [472, 343] on div "if touch_n . was_touched ( ) : # Si appuie sur touche HAUT if choix > 1 : # on …" at bounding box center [523, 306] width 694 height 318
click at [502, 350] on div "if touch_n . was_touched ( ) : # Si appuie sur touche HAUT if choix > 1 : # on …" at bounding box center [526, 299] width 700 height 305
click at [573, 301] on div "if touch_n . was_touched ( ) : # Si appuie sur touche HAUT if choix > 1 : # on …" at bounding box center [526, 299] width 700 height 305
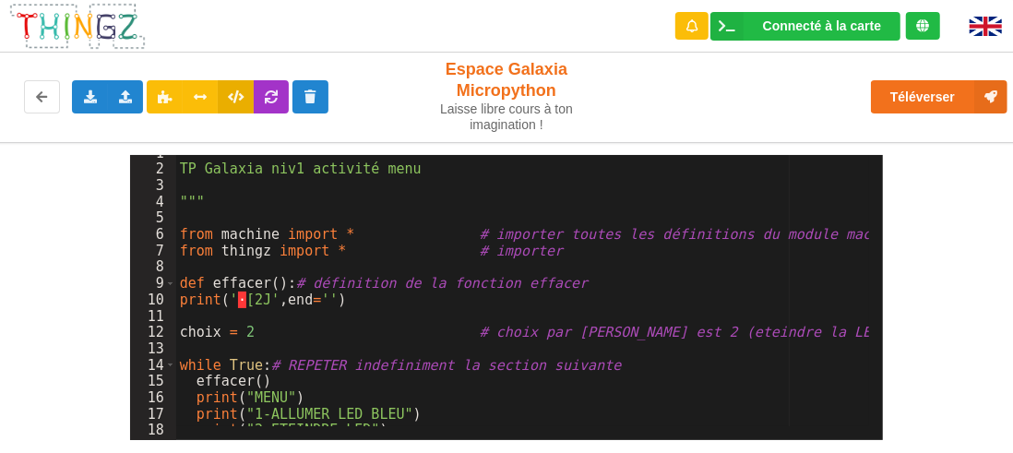
scroll to position [0, 0]
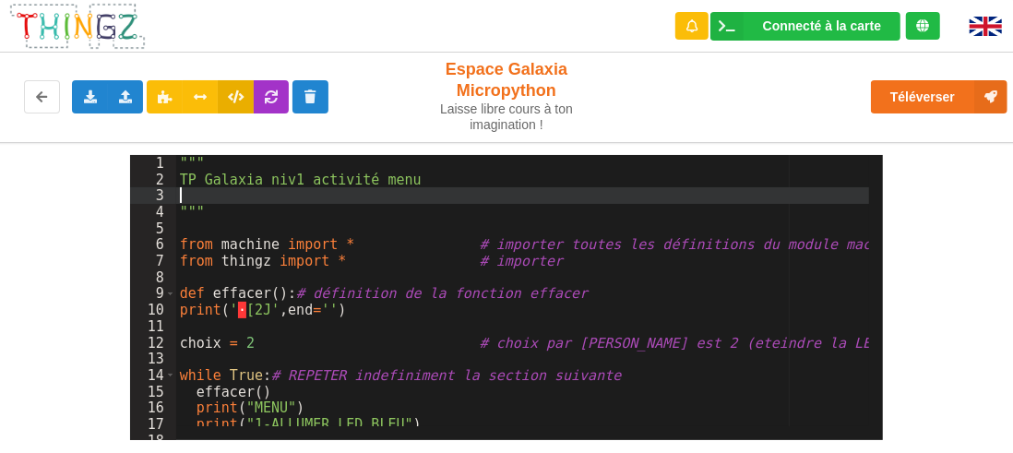
click at [186, 193] on div """" TP Galaxia niv1 activité menu """ from machine import * # importer toutes l…" at bounding box center [526, 307] width 700 height 305
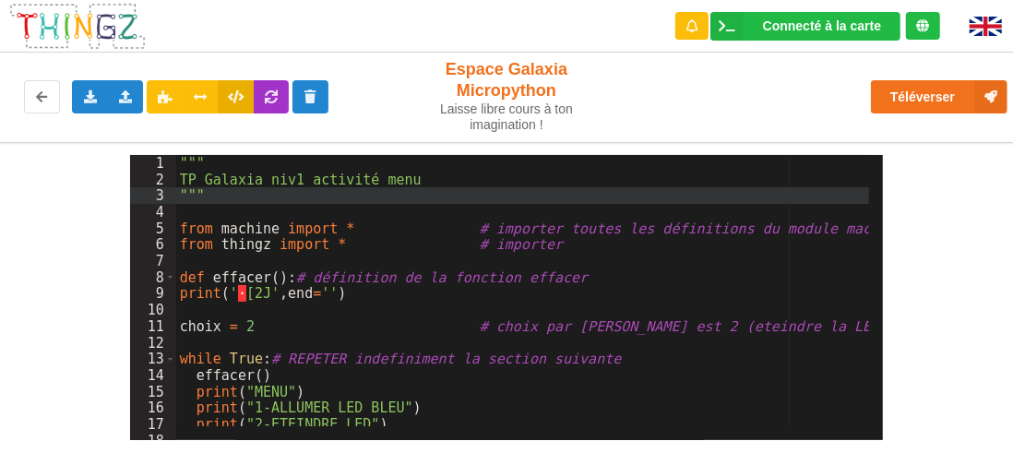
click at [426, 235] on div """" TP Galaxia niv1 activité menu """ from machine import * # importer toutes l…" at bounding box center [526, 307] width 700 height 305
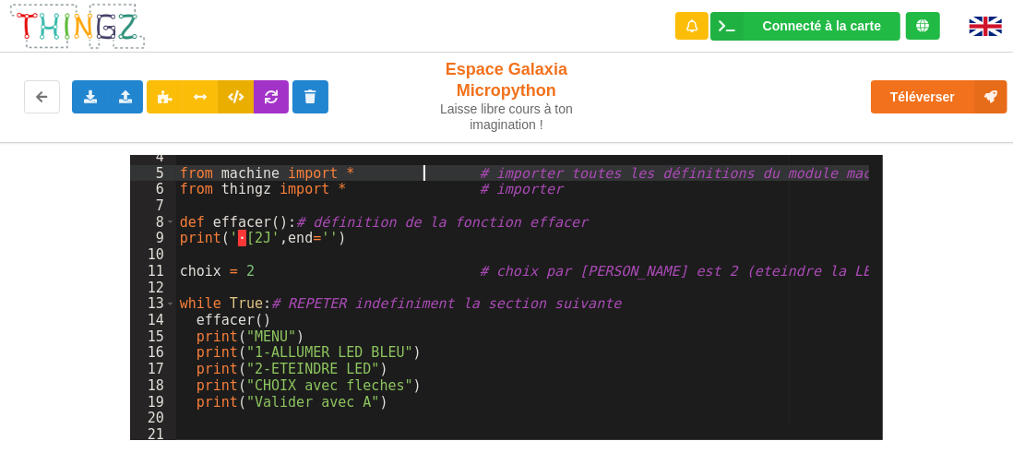
scroll to position [55, 0]
click at [380, 234] on div "from machine import * # importer toutes les définitions du module machine from …" at bounding box center [526, 301] width 700 height 305
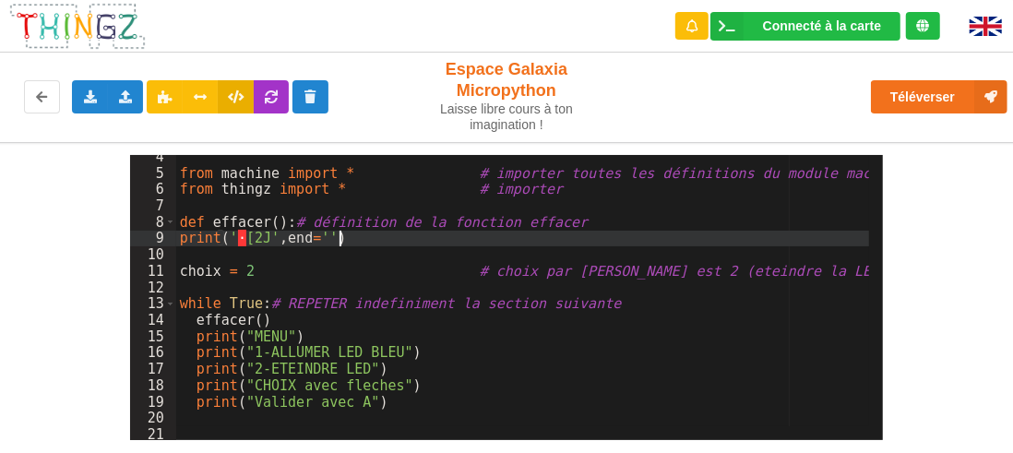
click at [380, 271] on div "from machine import * # importer toutes les définitions du module machine from …" at bounding box center [526, 301] width 700 height 305
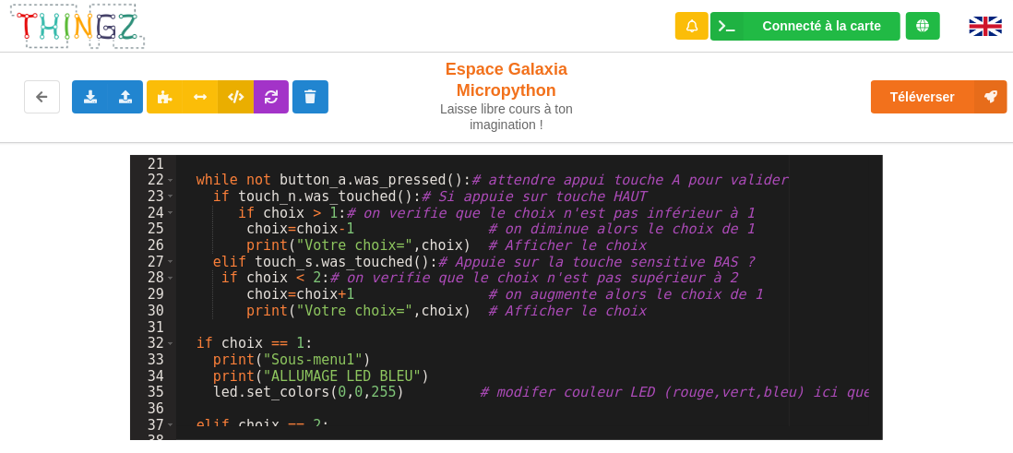
scroll to position [381, 0]
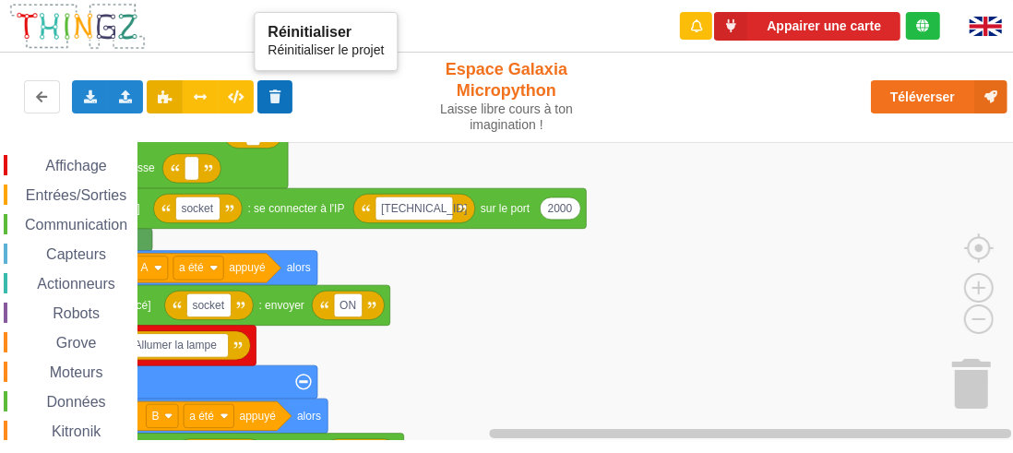
click at [278, 102] on button at bounding box center [275, 96] width 36 height 33
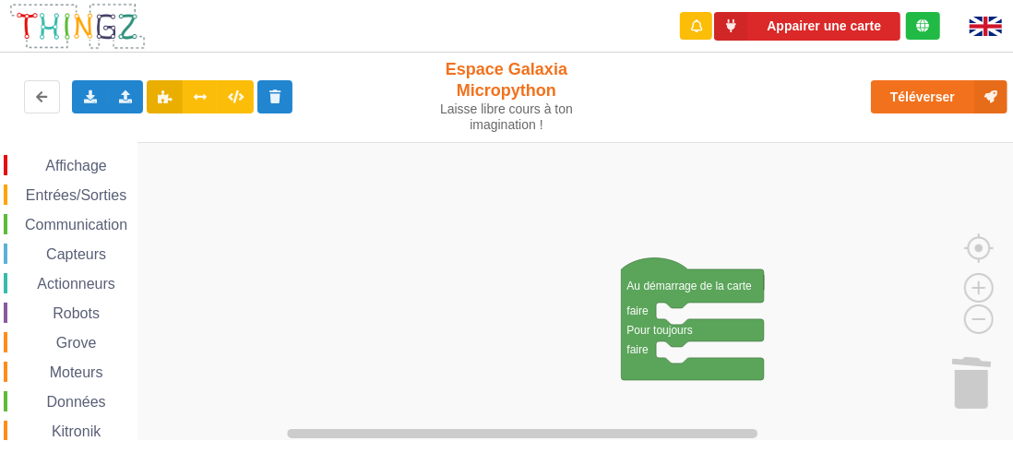
click at [92, 165] on span "Affichage" at bounding box center [75, 166] width 66 height 16
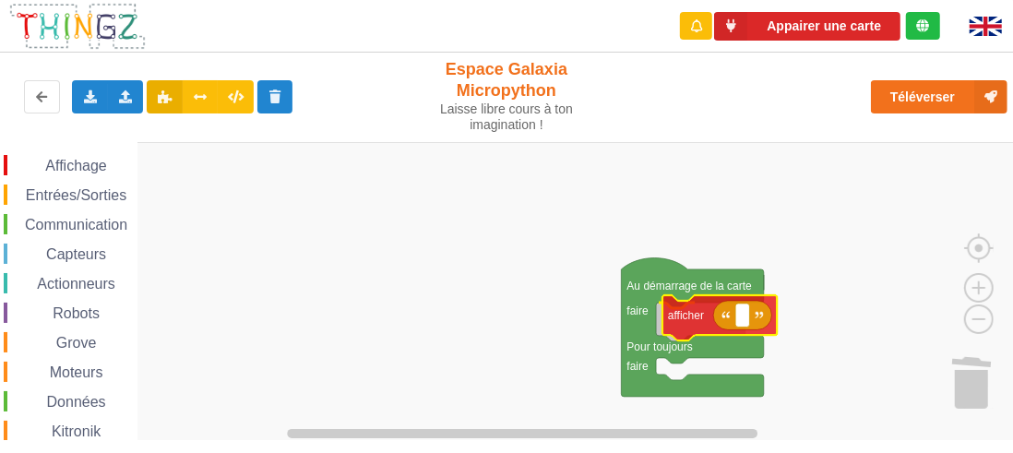
click at [680, 315] on div "Affichage Entrées/Sorties Communication Capteurs Actionneurs Robots Grove Moteu…" at bounding box center [513, 291] width 1026 height 298
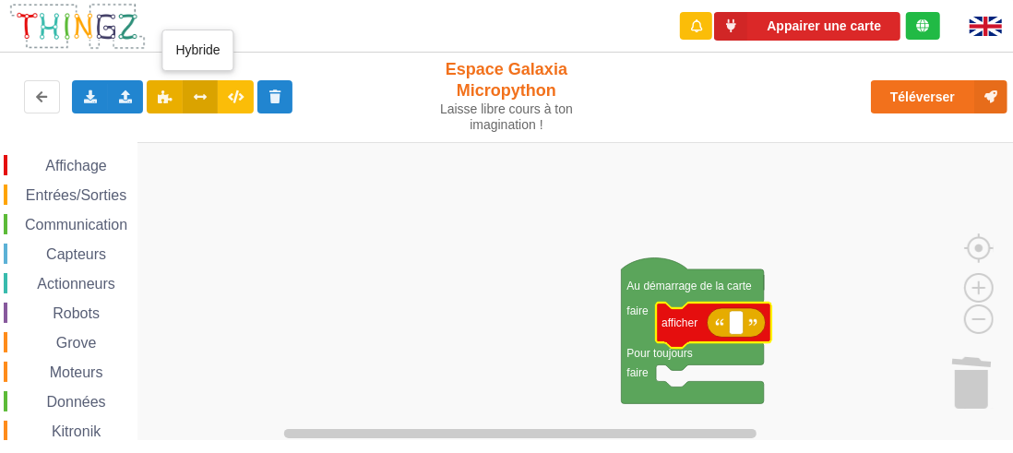
click at [203, 94] on icon at bounding box center [201, 95] width 16 height 11
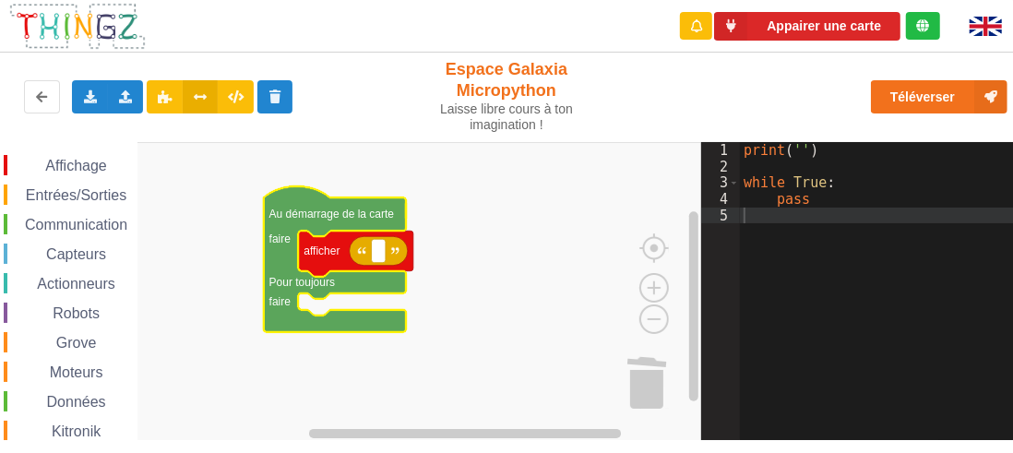
click at [470, 222] on rect "Espace de travail de Blocky" at bounding box center [350, 291] width 701 height 299
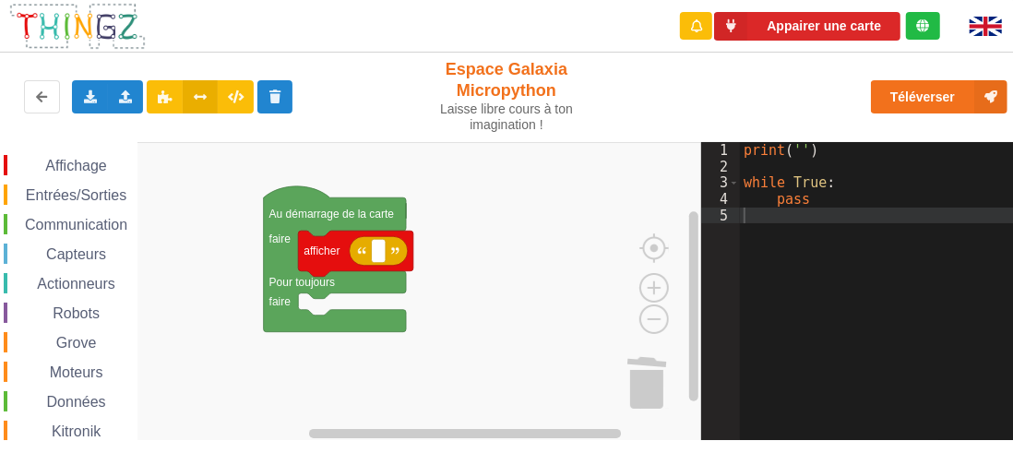
click at [462, 259] on rect "Espace de travail de Blocky" at bounding box center [350, 291] width 701 height 299
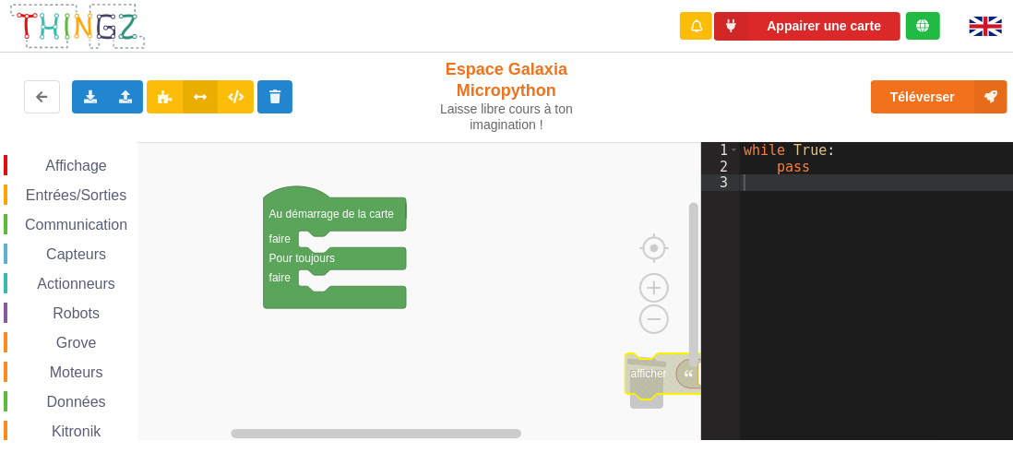
click at [89, 169] on span "Affichage" at bounding box center [75, 166] width 66 height 16
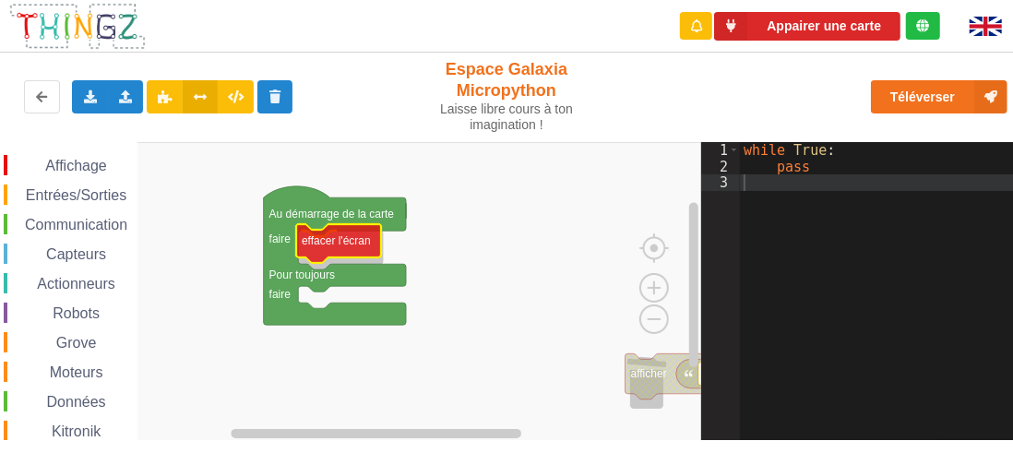
click at [327, 246] on div "Affichage Entrées/Sorties Communication Capteurs Actionneurs Robots Grove Moteu…" at bounding box center [350, 291] width 701 height 298
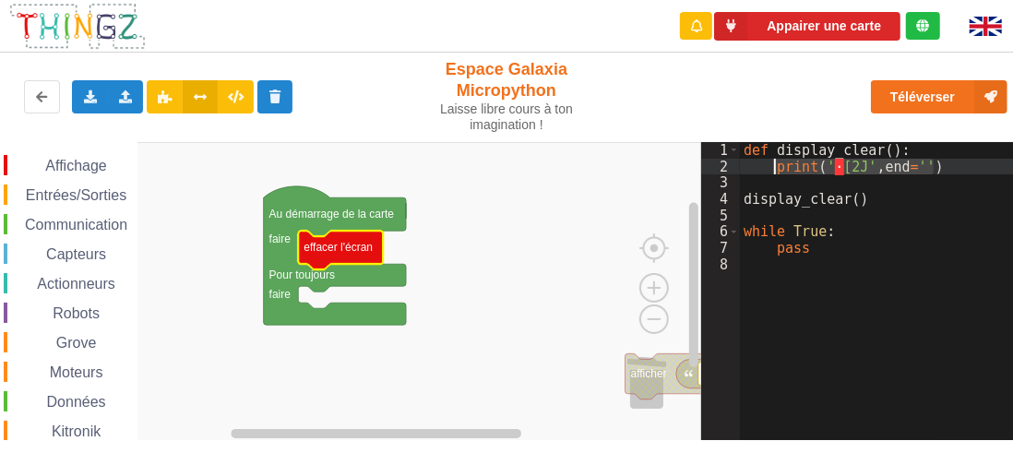
drag, startPoint x: 935, startPoint y: 171, endPoint x: 777, endPoint y: 165, distance: 157.9
click at [777, 165] on div "def display_clear ( ) : print ( ' · [2J' , end = '' ) display_clear ( ) while T…" at bounding box center [883, 307] width 286 height 331
click at [599, 242] on rect "Espace de travail de Blocky" at bounding box center [350, 291] width 701 height 299
click at [817, 294] on div "def display_clear ( ) : print ( ' · [2J' , end = '' ) display_clear ( ) while T…" at bounding box center [883, 307] width 286 height 331
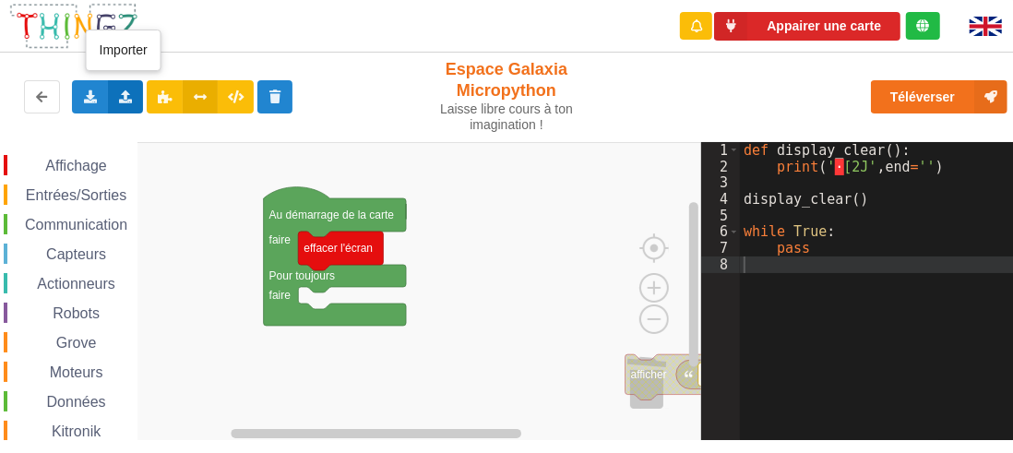
click at [121, 98] on icon at bounding box center [126, 95] width 16 height 11
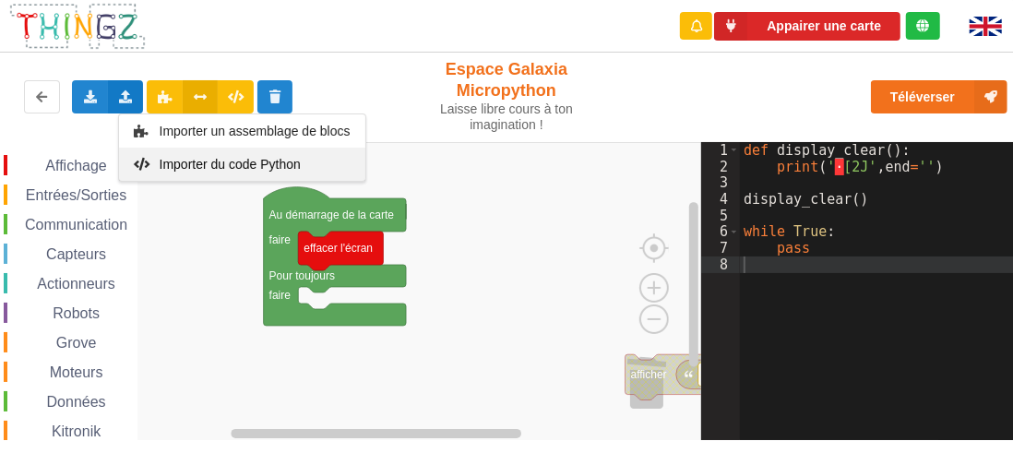
click at [171, 160] on span "Importer du code Python" at bounding box center [229, 164] width 141 height 15
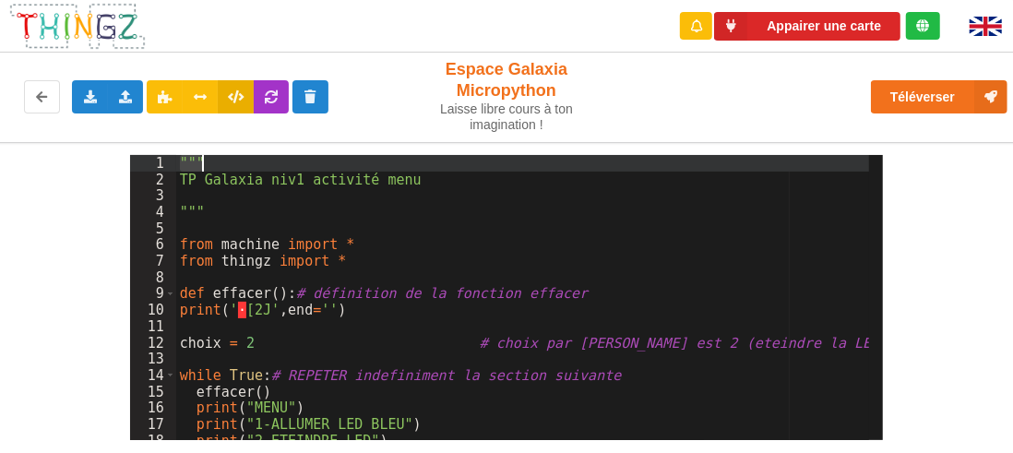
drag, startPoint x: 180, startPoint y: 163, endPoint x: 210, endPoint y: 157, distance: 31.1
click at [210, 157] on div """" TP Galaxia niv1 activité menu """ from machine import * from thingz import …" at bounding box center [523, 314] width 694 height 318
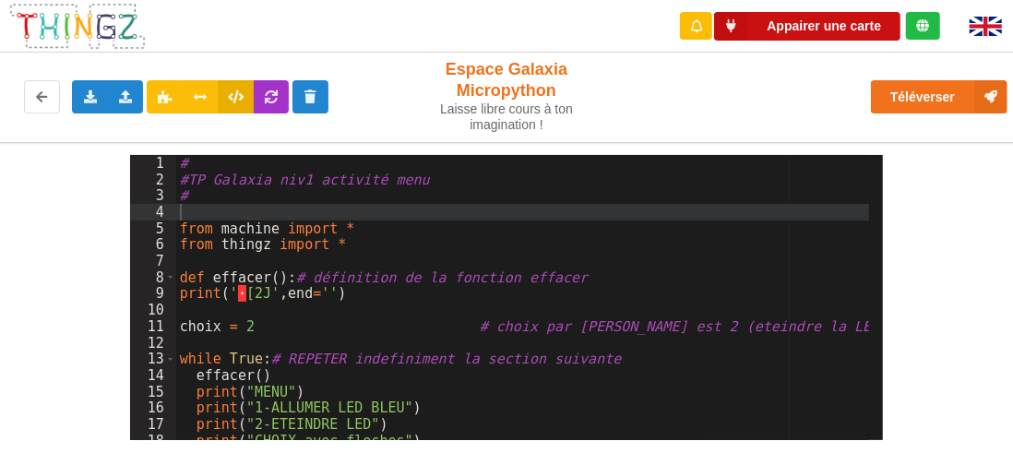
click at [832, 29] on button "Appairer une carte" at bounding box center [807, 26] width 186 height 29
click at [808, 24] on button "Appairer une carte" at bounding box center [807, 26] width 186 height 29
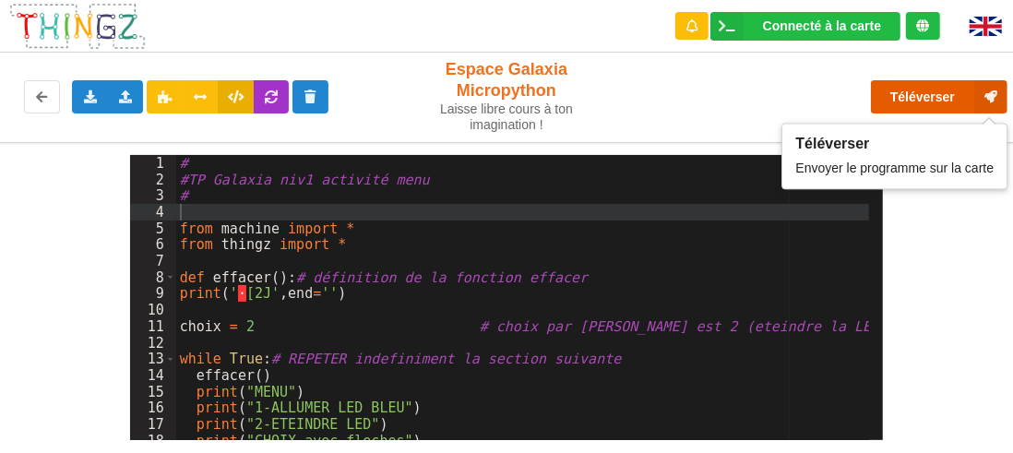
click at [910, 90] on button "Téléverser" at bounding box center [939, 96] width 137 height 33
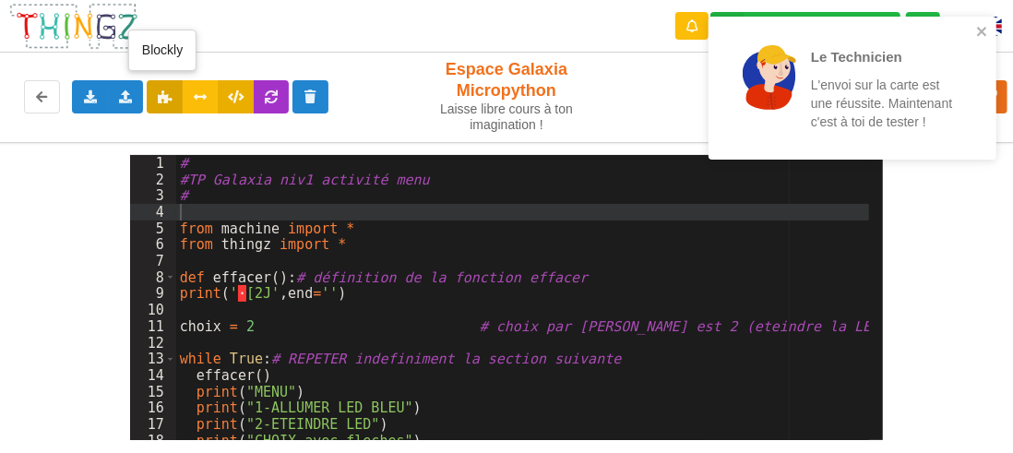
click at [167, 95] on icon at bounding box center [165, 95] width 16 height 11
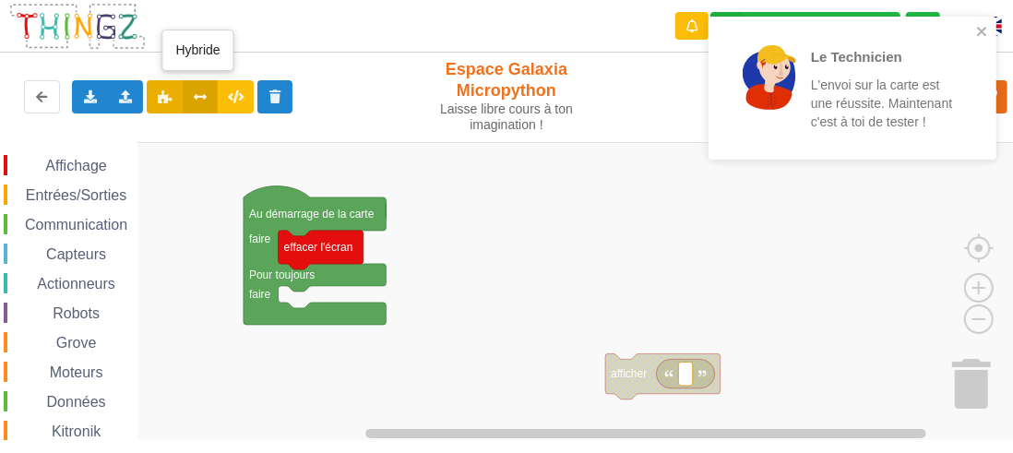
click at [198, 90] on icon at bounding box center [201, 95] width 16 height 11
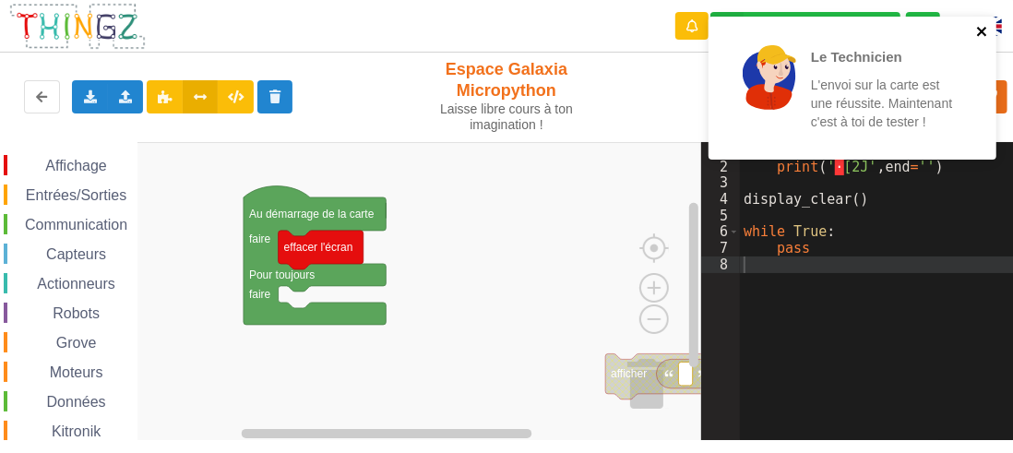
click at [982, 30] on icon "close" at bounding box center [982, 31] width 13 height 15
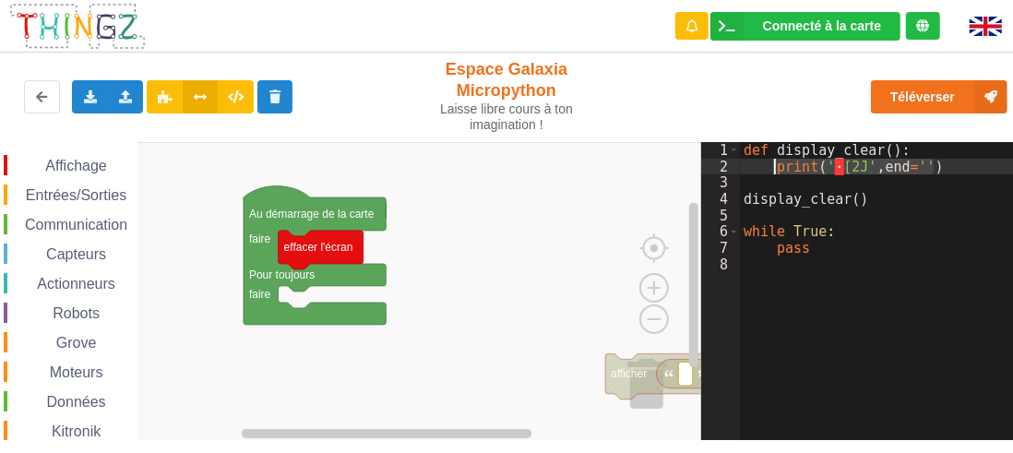
drag, startPoint x: 935, startPoint y: 167, endPoint x: 772, endPoint y: 165, distance: 163.4
click at [772, 165] on div "def display_clear ( ) : print ( ' · [2J' , end = '' ) display_clear ( ) while T…" at bounding box center [883, 307] width 286 height 331
click at [240, 102] on icon at bounding box center [236, 95] width 16 height 11
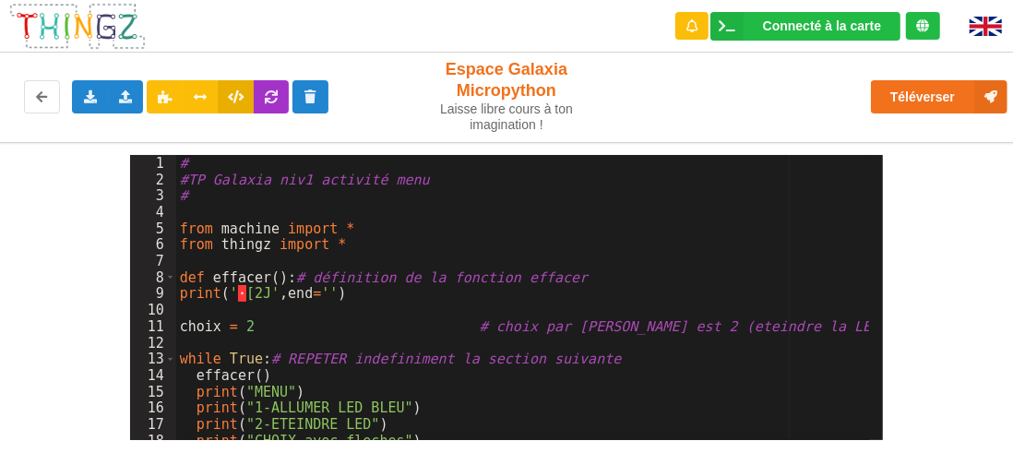
click at [223, 309] on div "# #TP Galaxia niv1 activité menu # from machine import * from thingz import * d…" at bounding box center [523, 314] width 694 height 318
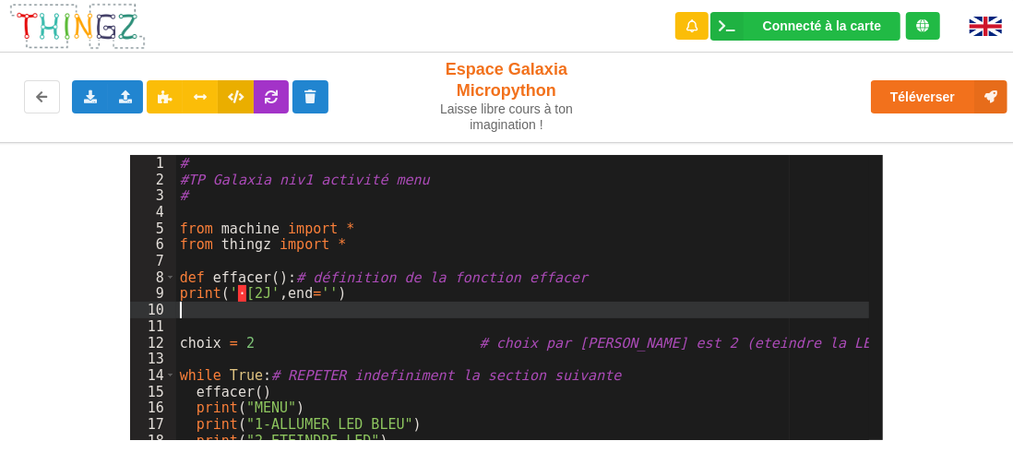
click at [203, 308] on div "# #TP Galaxia niv1 activité menu # from machine import * from thingz import * d…" at bounding box center [523, 314] width 694 height 318
drag, startPoint x: 348, startPoint y: 310, endPoint x: 175, endPoint y: 311, distance: 172.6
click at [175, 311] on div "1 2 3 4 5 6 7 8 9 10 11 12 13 14 15 16 17 18 19 # #TP Galaxia niv1 activité men…" at bounding box center [507, 297] width 754 height 285
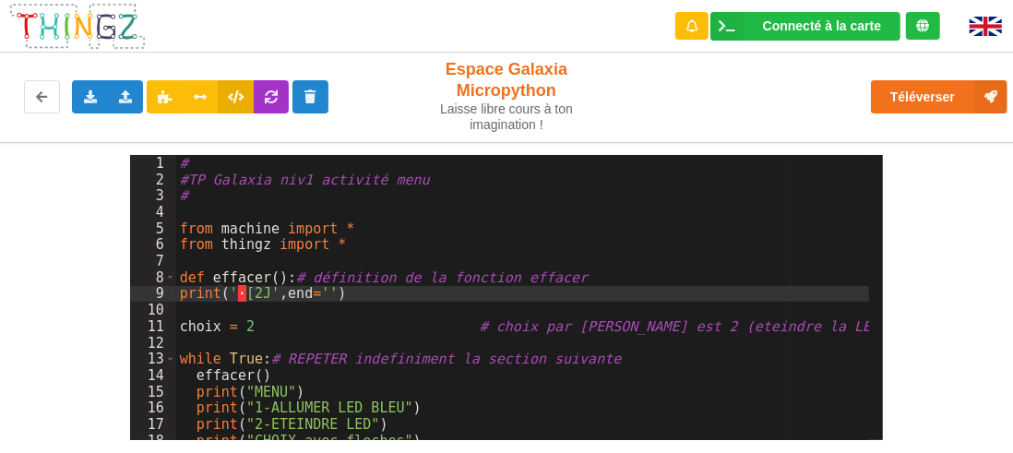
click at [460, 297] on div "# #TP Galaxia niv1 activité menu # from machine import * from thingz import * d…" at bounding box center [523, 314] width 694 height 318
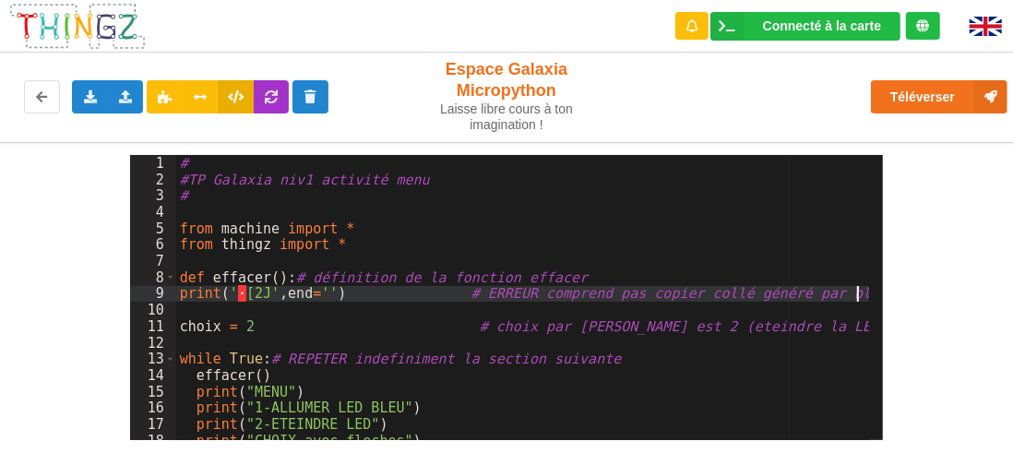
click at [603, 209] on div "# #TP Galaxia niv1 activité menu # from machine import * from thingz import * d…" at bounding box center [523, 314] width 694 height 318
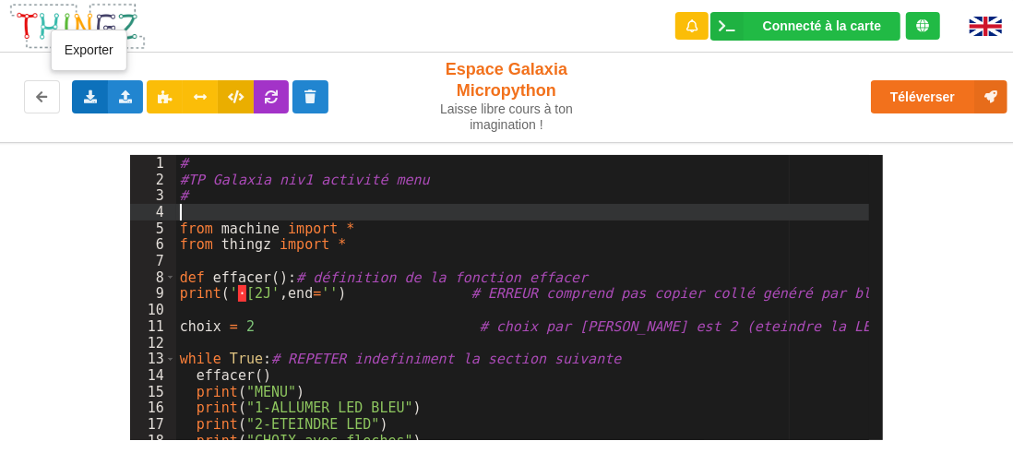
click at [96, 93] on icon at bounding box center [90, 95] width 16 height 11
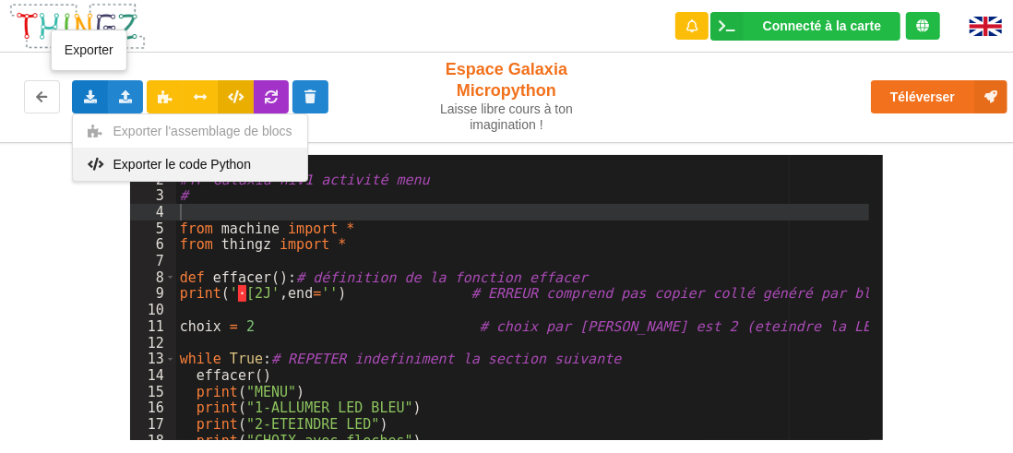
click at [163, 162] on span "Exporter le code Python" at bounding box center [183, 164] width 138 height 15
